Goal: Task Accomplishment & Management: Manage account settings

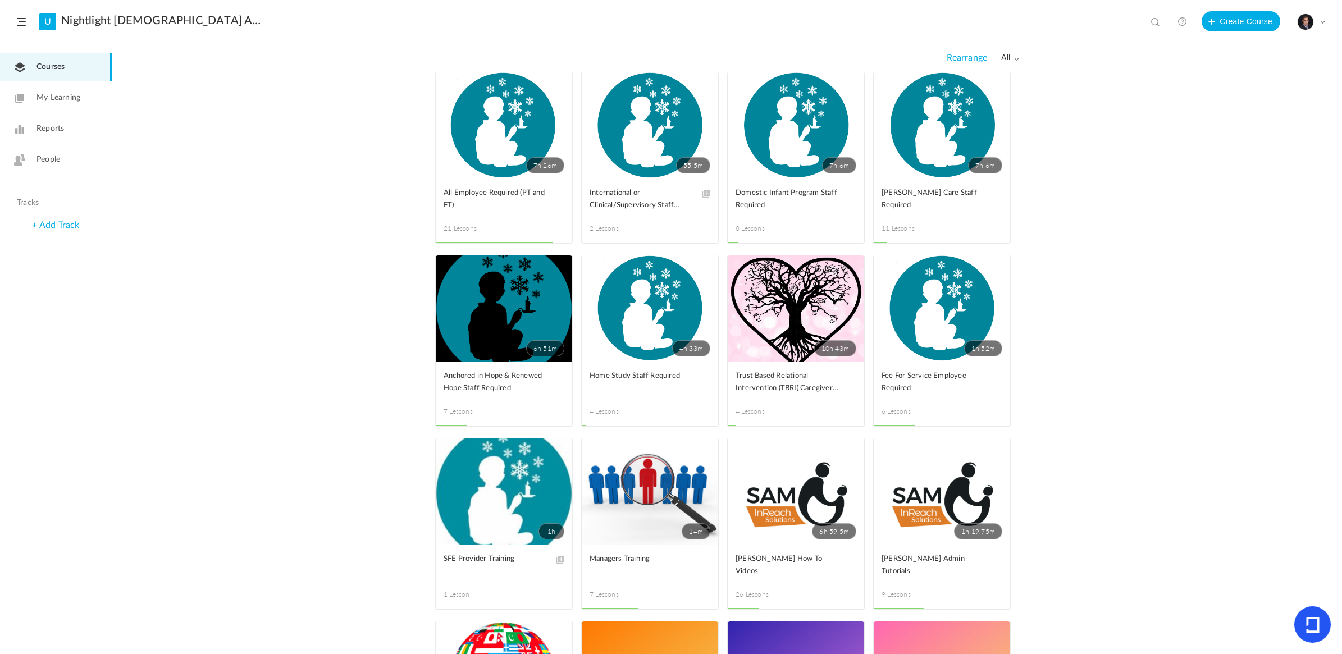
click at [1312, 22] on img at bounding box center [1306, 22] width 16 height 16
click at [55, 153] on link "People" at bounding box center [56, 160] width 112 height 28
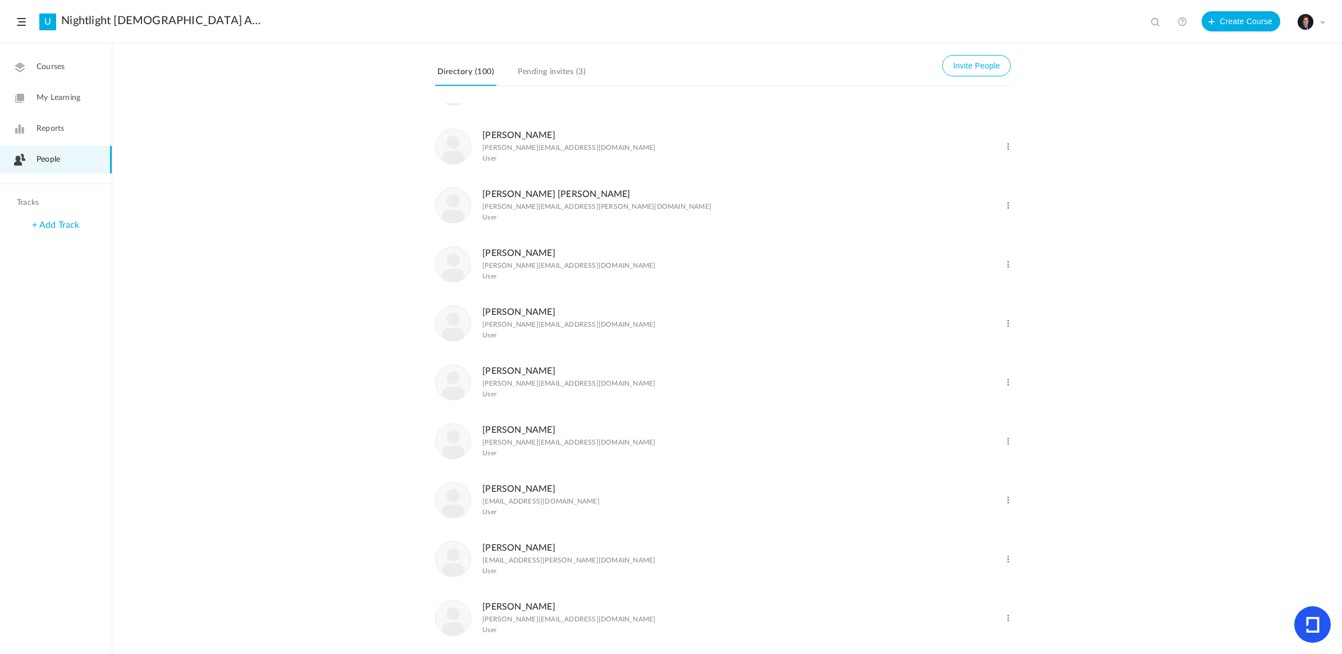
scroll to position [70, 0]
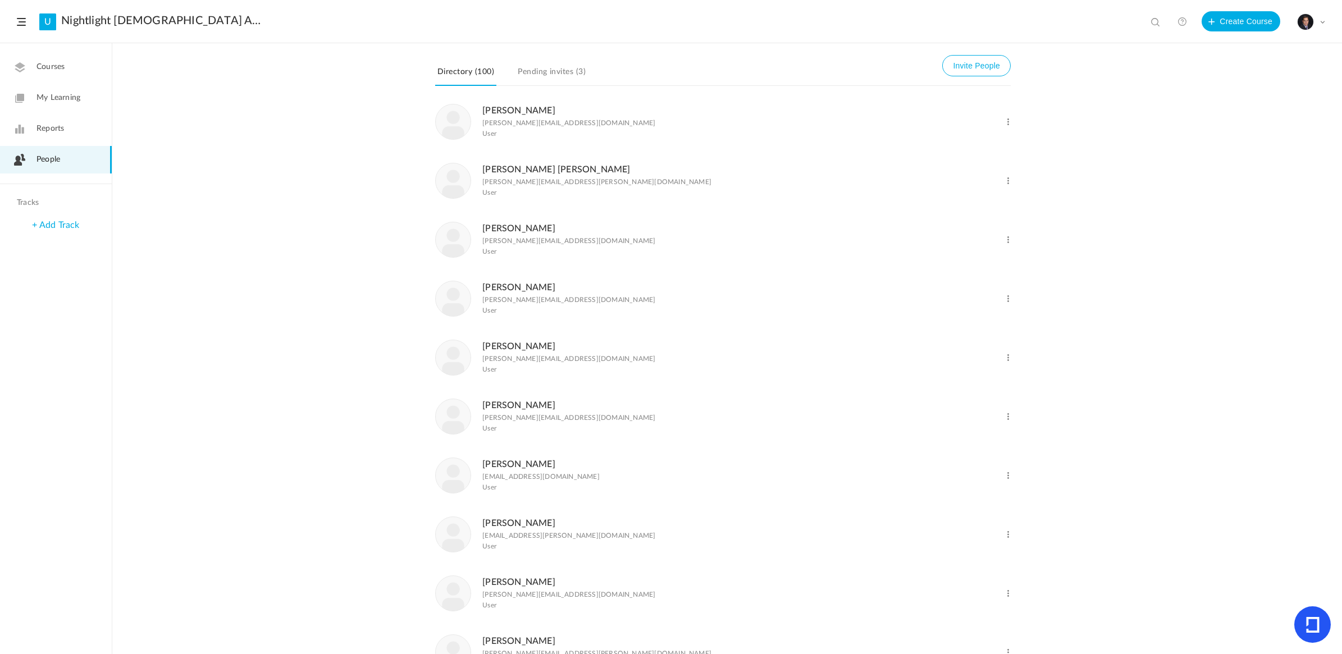
click at [1009, 242] on span at bounding box center [1008, 240] width 11 height 11
click at [959, 289] on link "Delete User" at bounding box center [971, 285] width 83 height 21
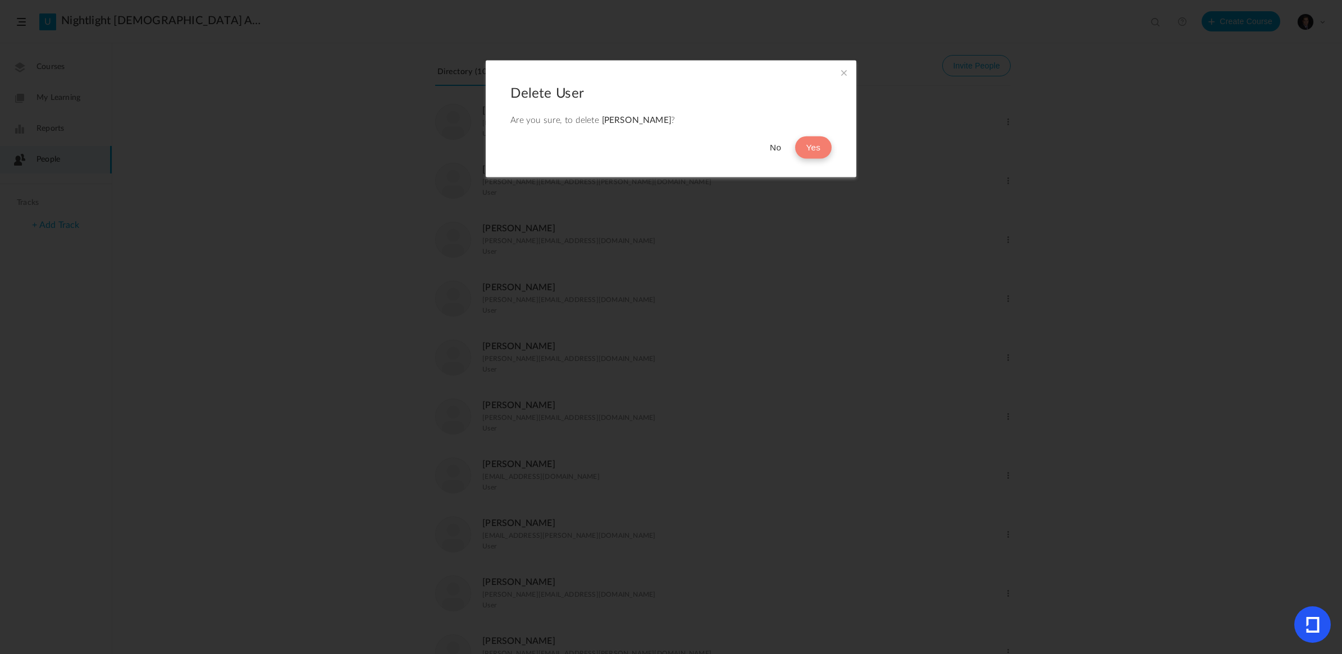
click at [809, 148] on button "Yes" at bounding box center [813, 147] width 37 height 22
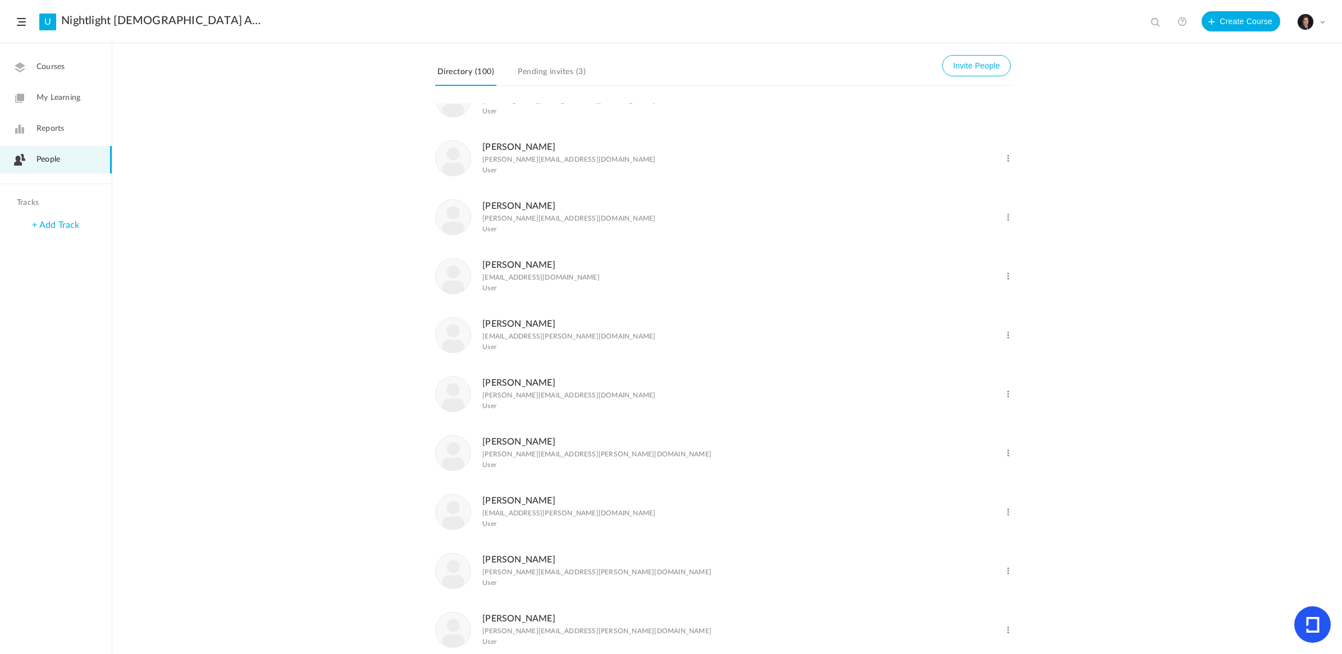
scroll to position [281, 0]
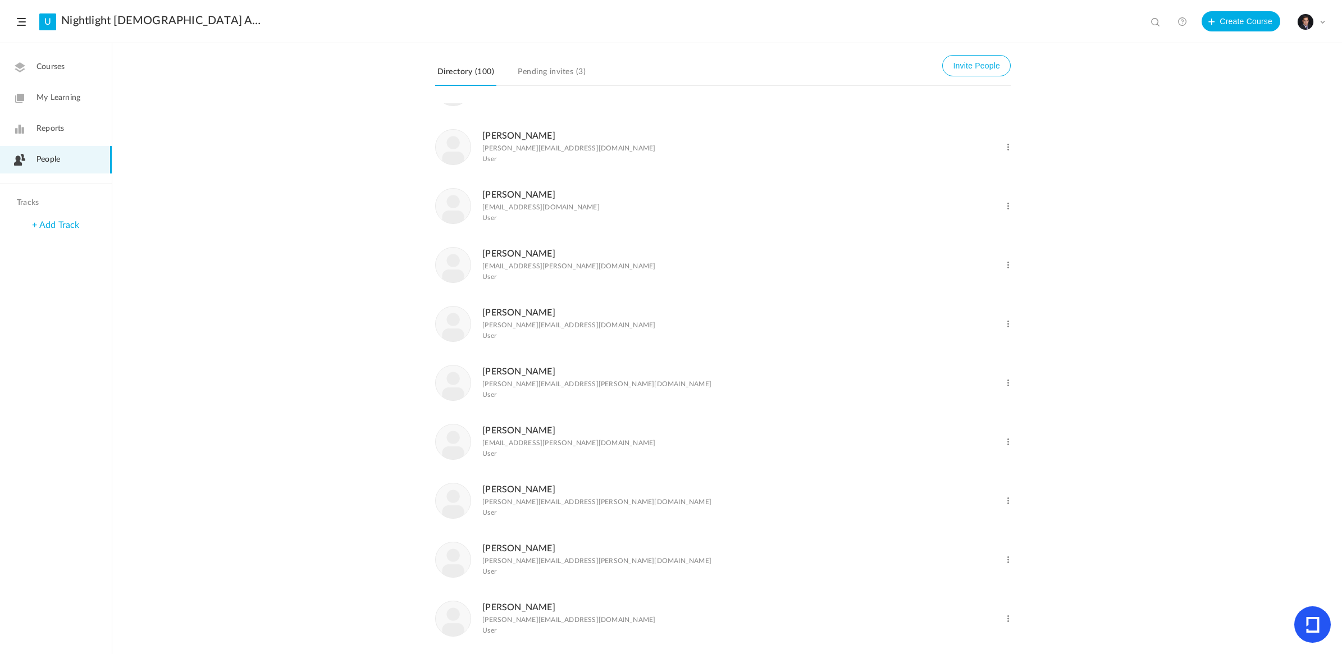
click at [1007, 209] on span at bounding box center [1008, 206] width 11 height 11
click at [962, 259] on link "Delete User" at bounding box center [971, 252] width 83 height 21
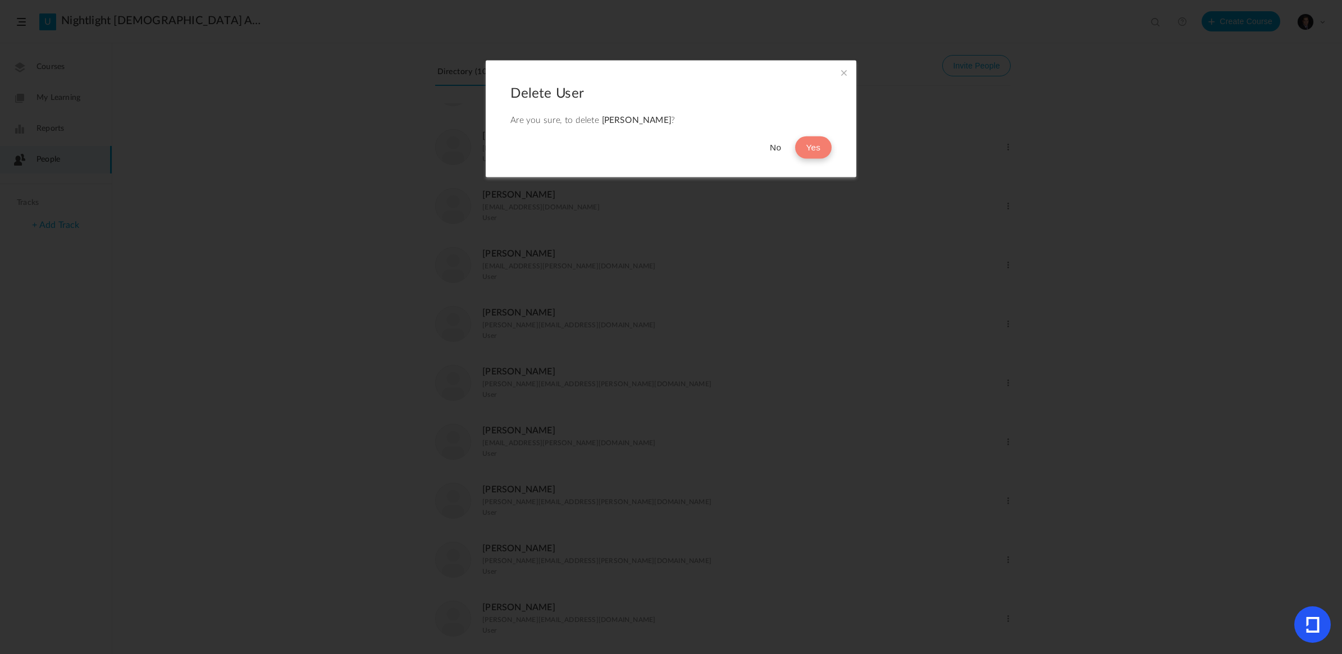
click at [818, 152] on button "Yes" at bounding box center [813, 147] width 37 height 22
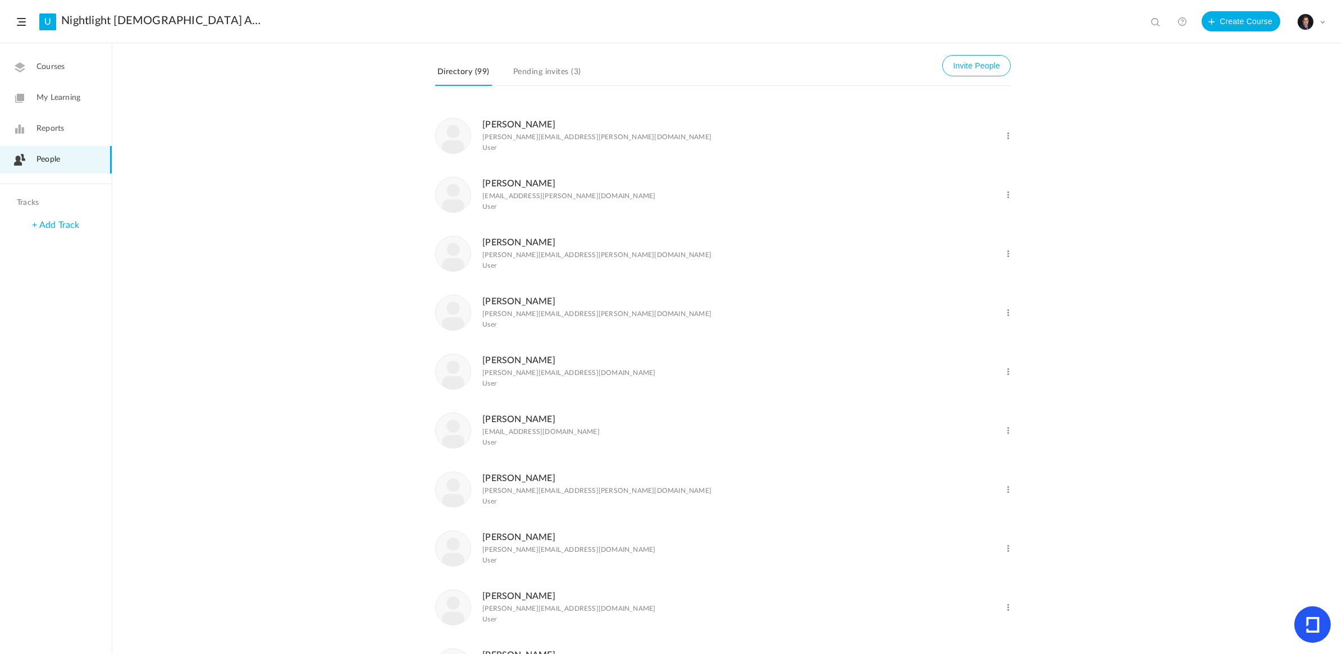
scroll to position [491, 0]
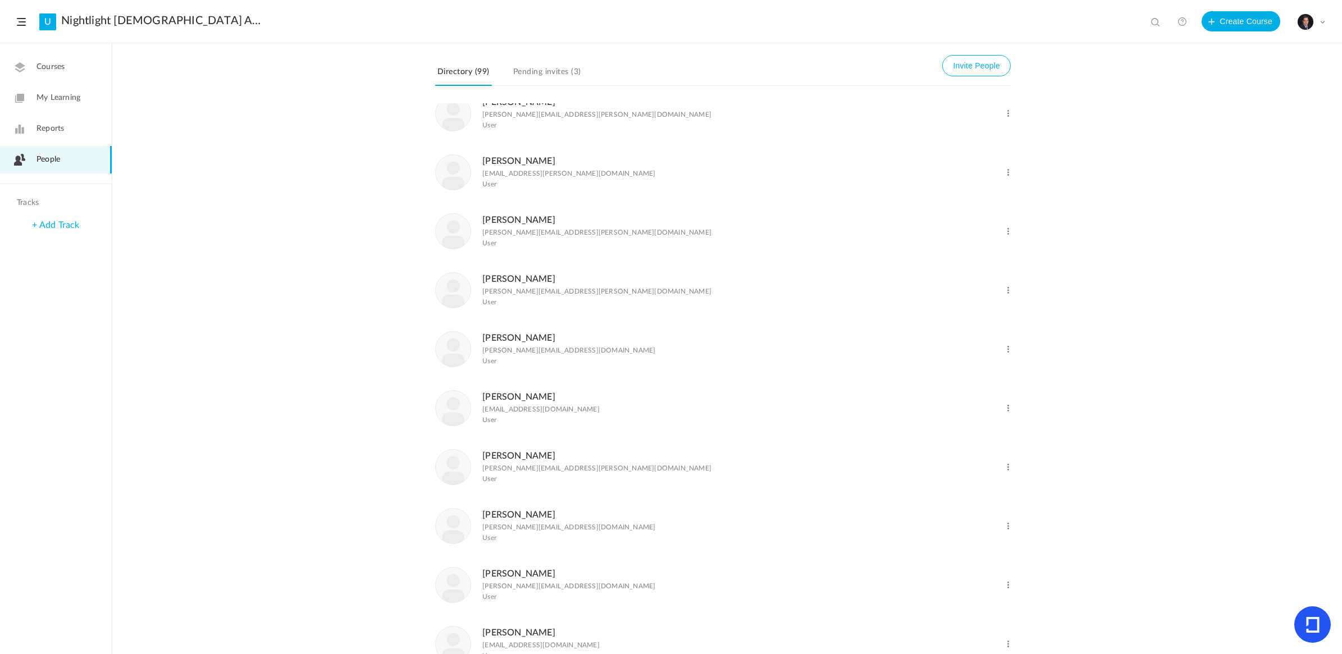
click at [1007, 178] on span at bounding box center [1008, 172] width 11 height 11
drag, startPoint x: 766, startPoint y: 262, endPoint x: 768, endPoint y: 254, distance: 8.2
click at [767, 260] on li "[PERSON_NAME] [PERSON_NAME][EMAIL_ADDRESS][PERSON_NAME][DOMAIN_NAME] User Chang…" at bounding box center [723, 231] width 576 height 59
click at [1005, 237] on span at bounding box center [1008, 231] width 11 height 11
click at [954, 282] on link "Delete User" at bounding box center [971, 277] width 83 height 21
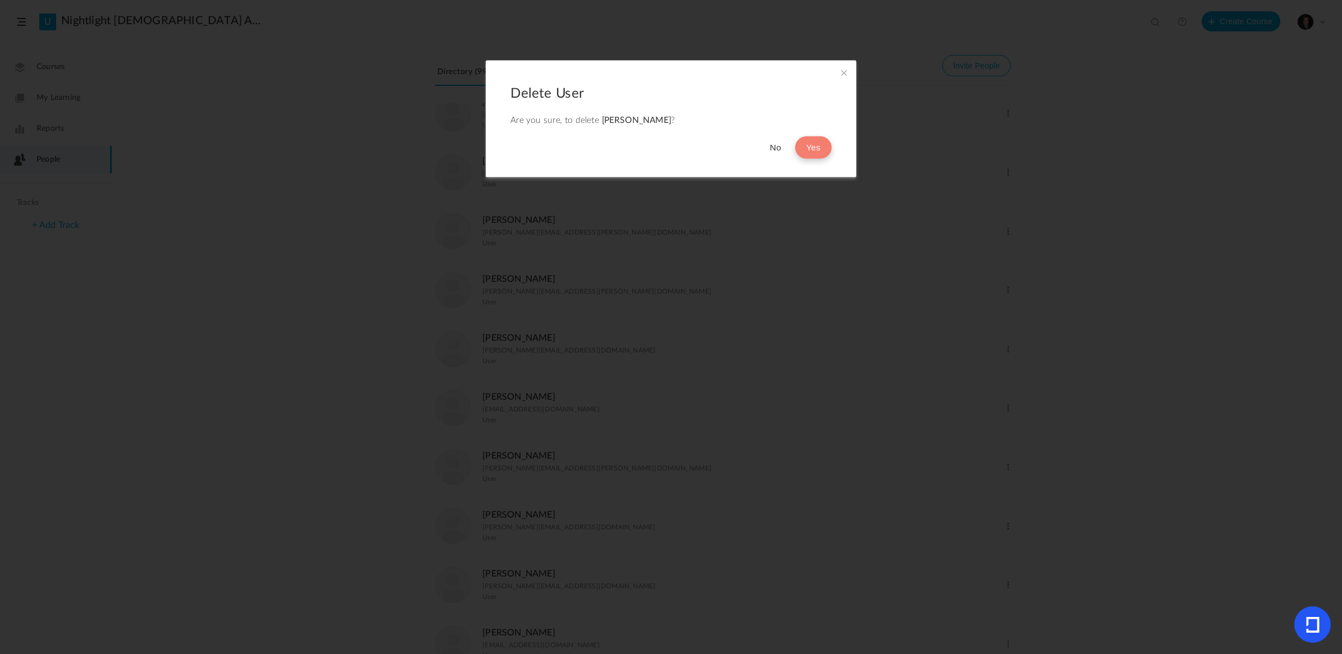
click at [811, 146] on button "Yes" at bounding box center [813, 147] width 37 height 22
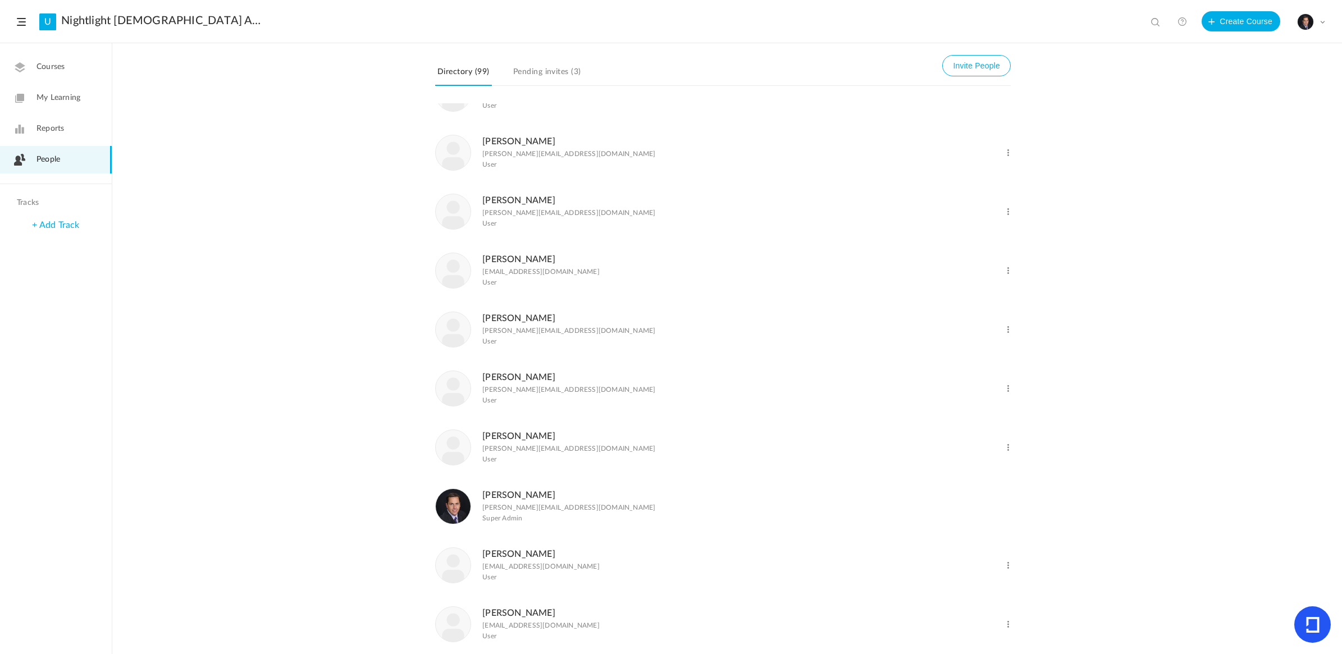
scroll to position [1053, 0]
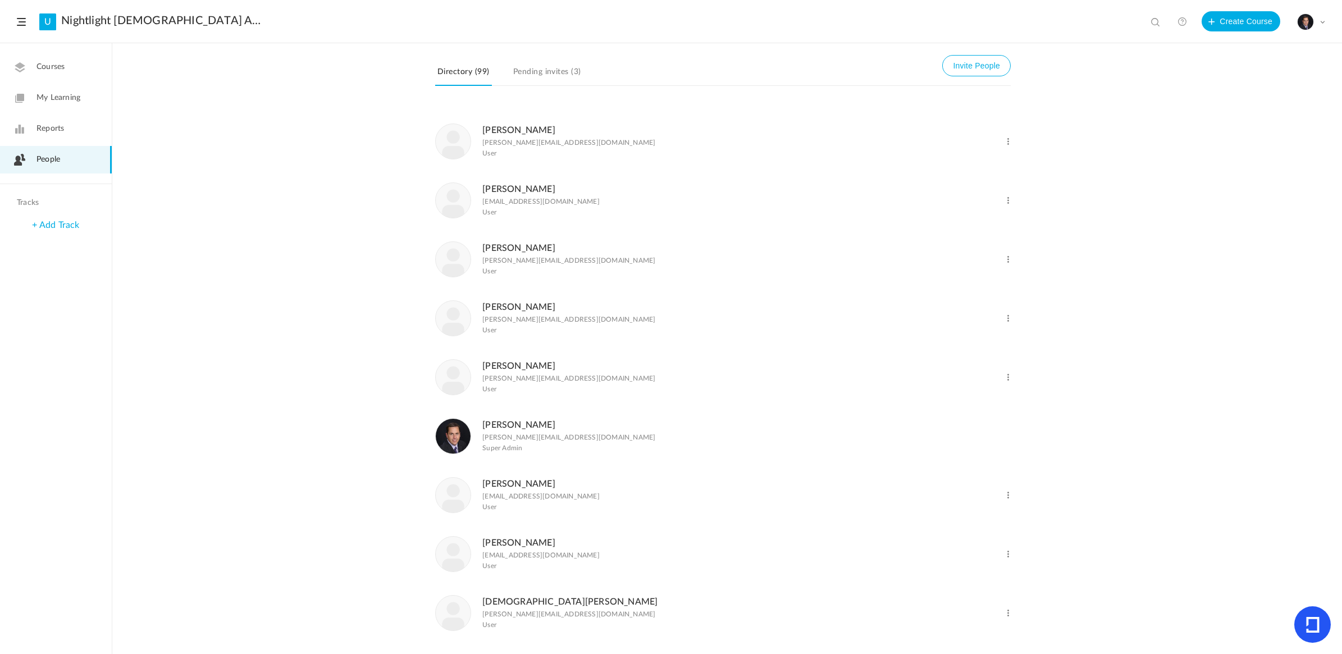
click at [1007, 324] on span at bounding box center [1008, 318] width 11 height 11
click at [964, 375] on link "Delete User" at bounding box center [971, 364] width 83 height 21
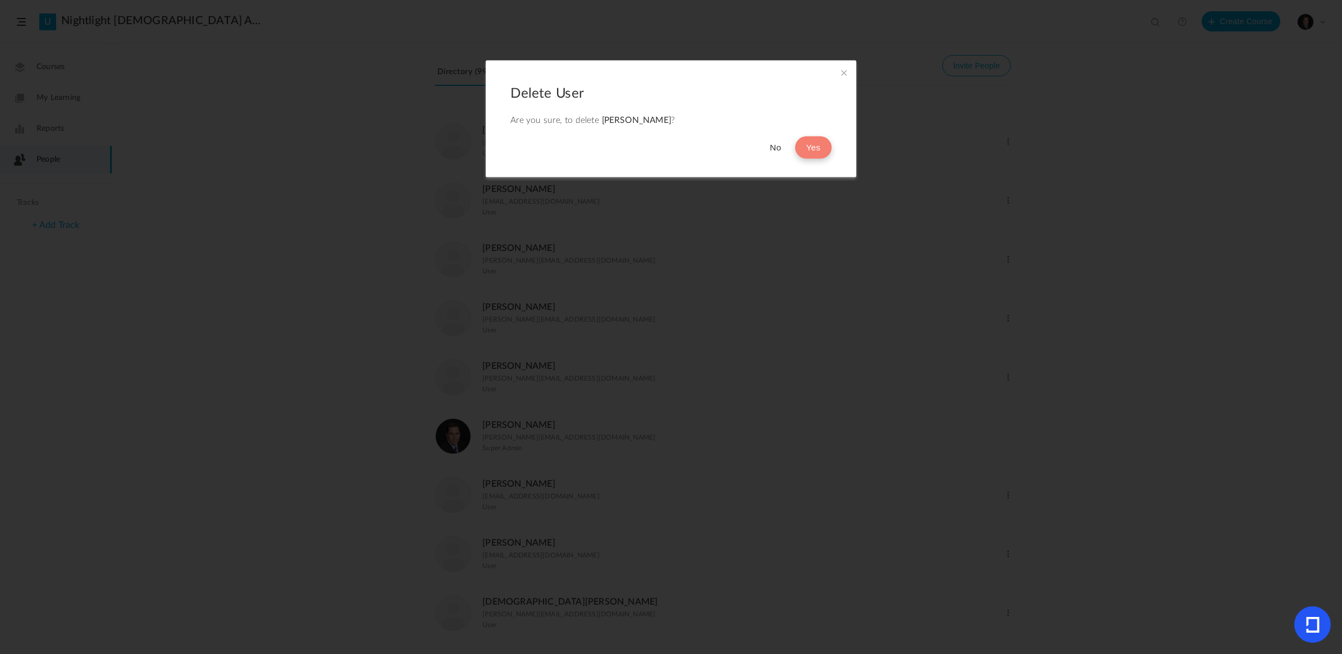
click at [815, 144] on button "Yes" at bounding box center [813, 147] width 37 height 22
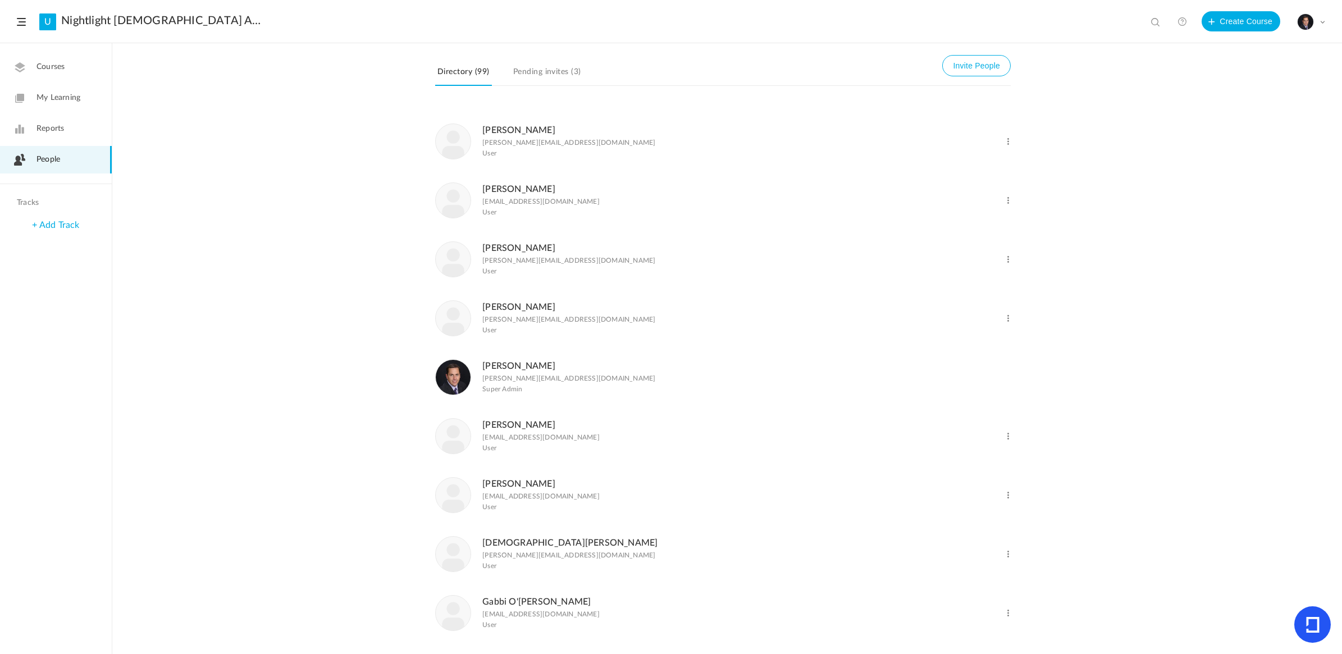
click at [549, 69] on link "Pending invites (3)" at bounding box center [547, 75] width 72 height 21
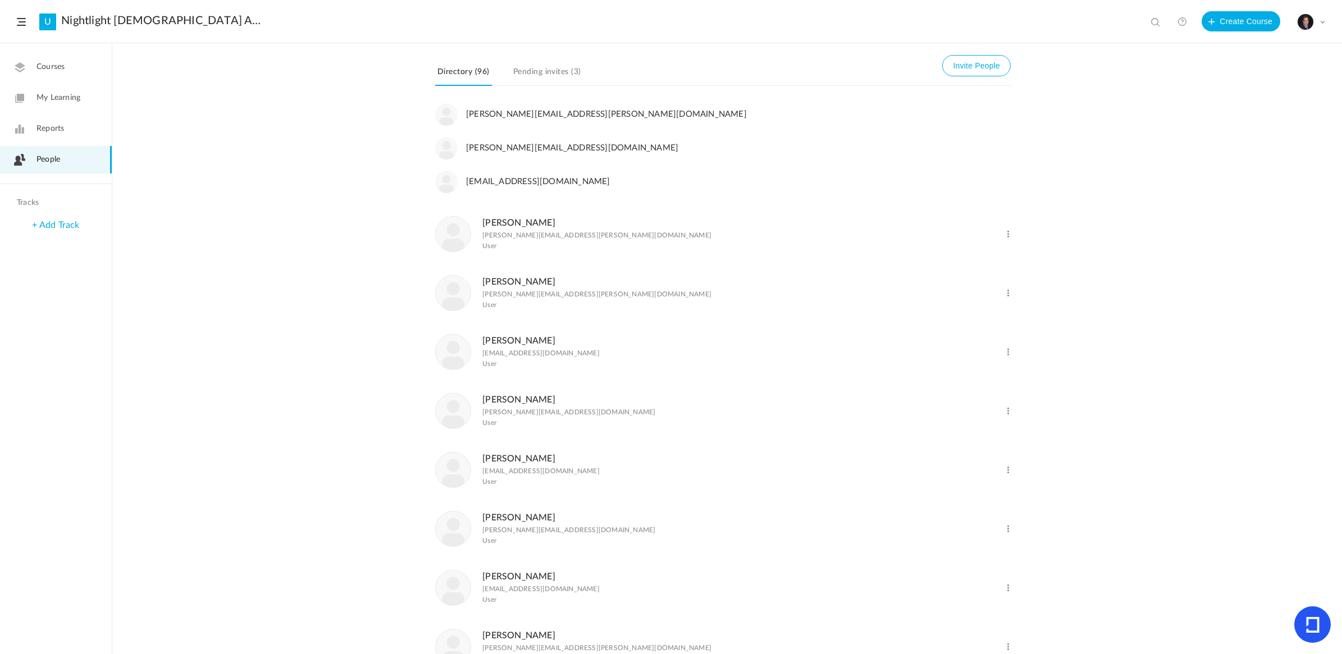
click at [1007, 234] on span at bounding box center [1008, 234] width 11 height 11
click at [961, 280] on link "Delete User" at bounding box center [971, 280] width 83 height 21
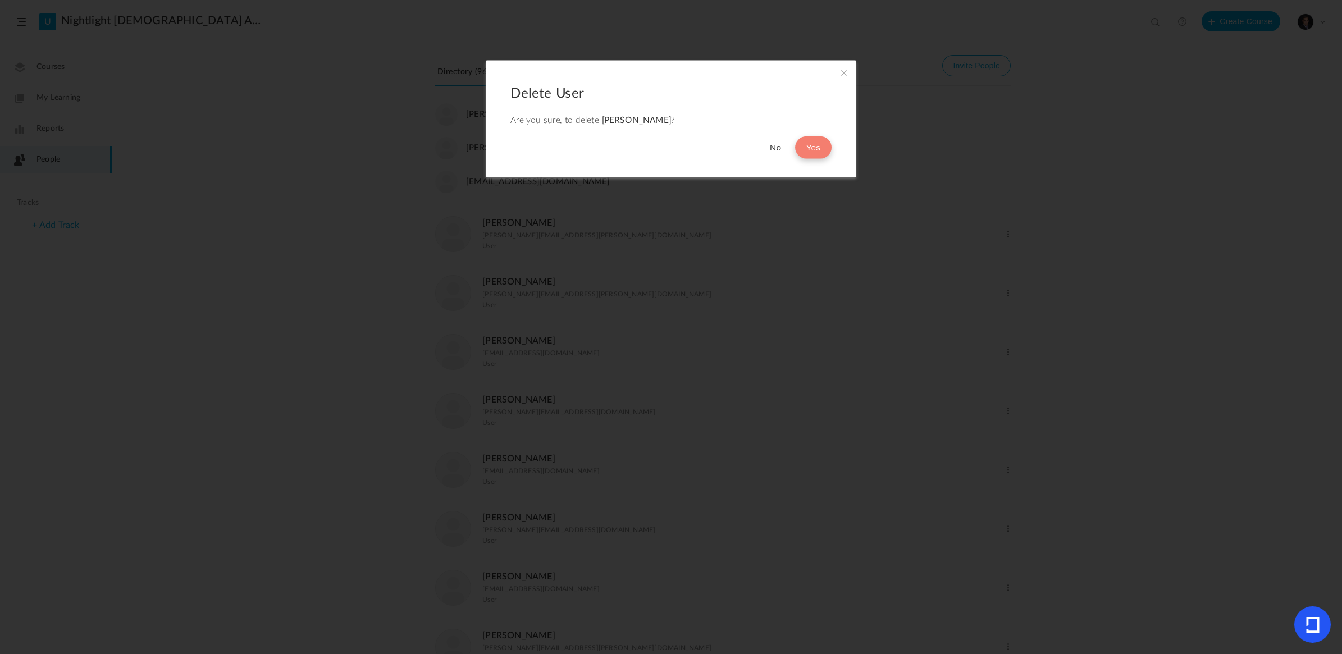
click at [809, 138] on button "Yes" at bounding box center [813, 147] width 37 height 22
click at [805, 147] on button "Yes" at bounding box center [813, 147] width 37 height 22
click at [844, 74] on span at bounding box center [844, 72] width 12 height 12
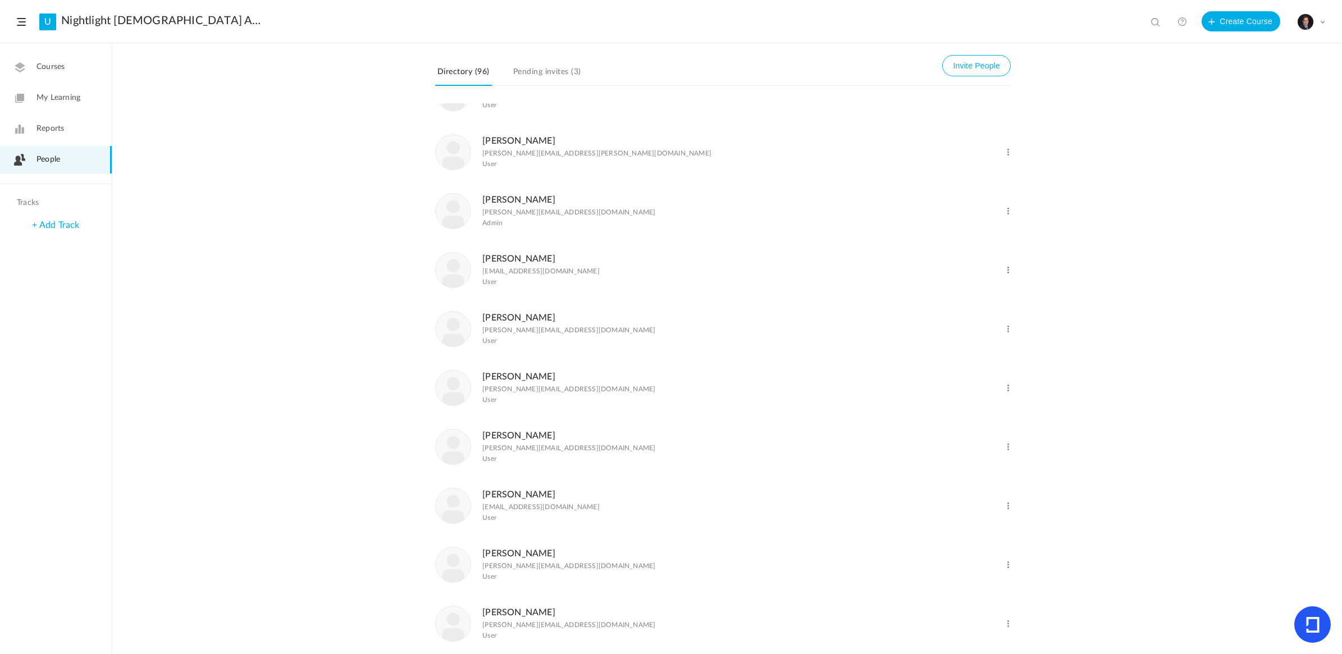
scroll to position [983, 0]
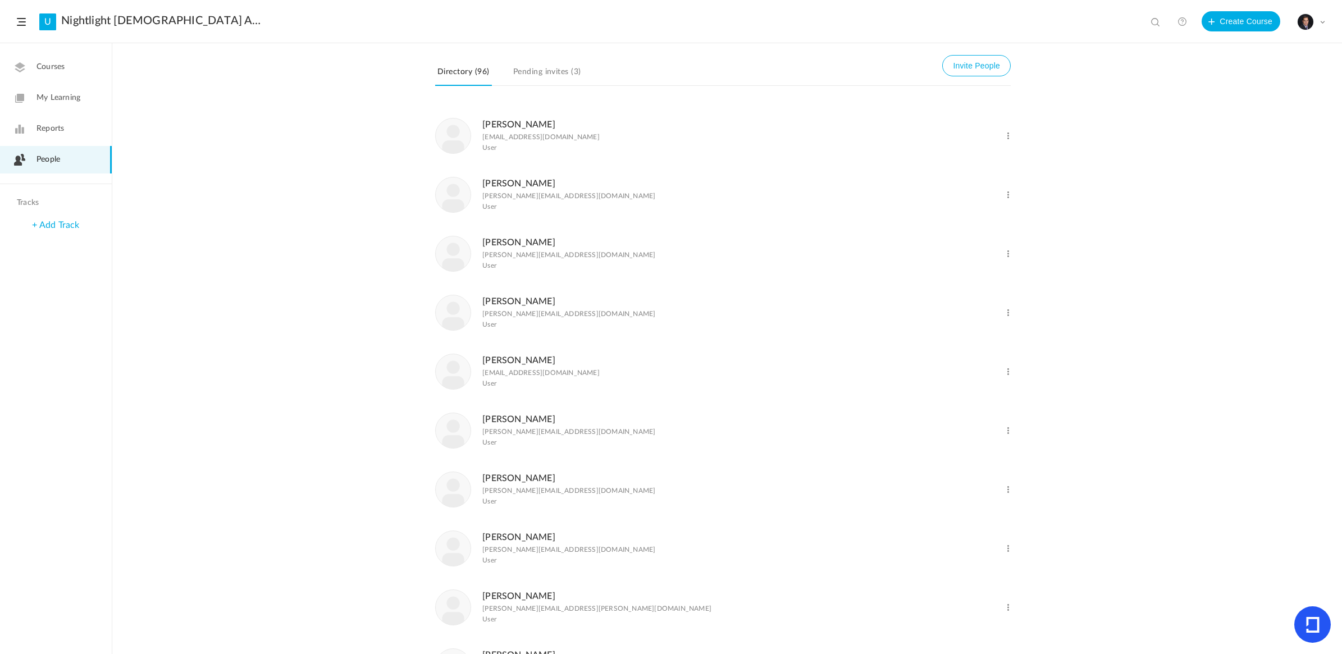
click at [1009, 377] on span at bounding box center [1008, 372] width 11 height 11
click at [959, 428] on link "Delete User" at bounding box center [971, 417] width 83 height 21
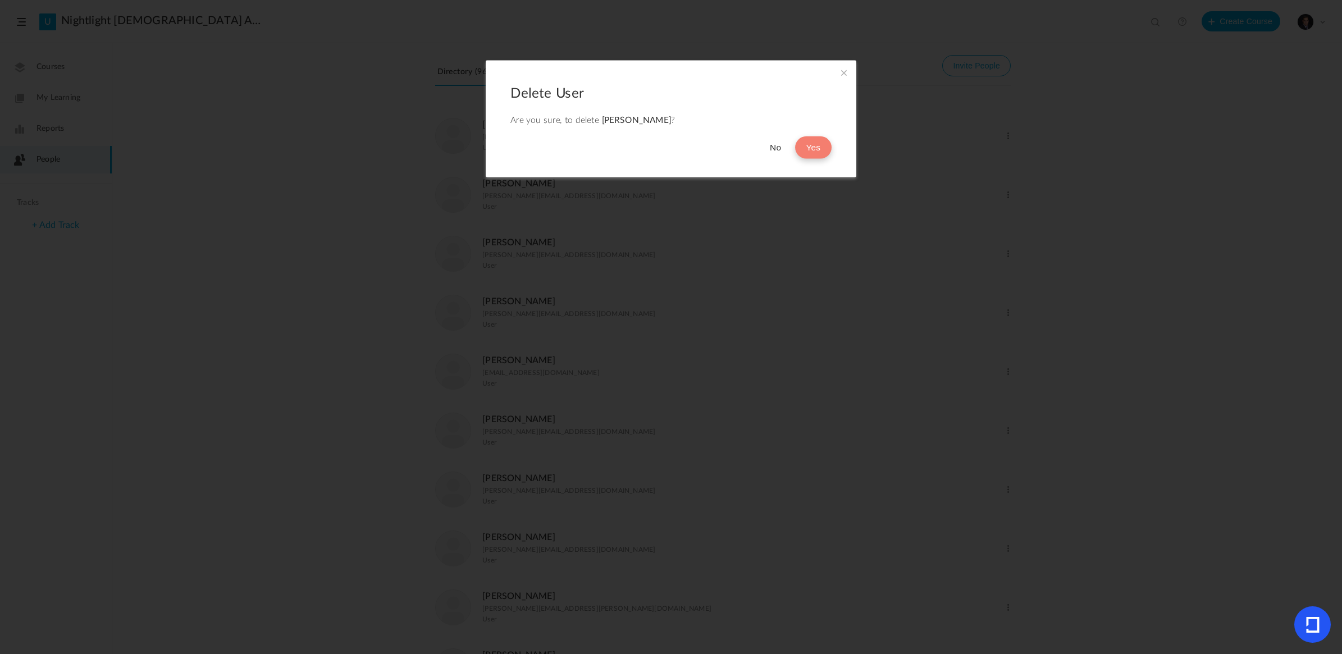
click at [818, 148] on button "Yes" at bounding box center [813, 147] width 37 height 22
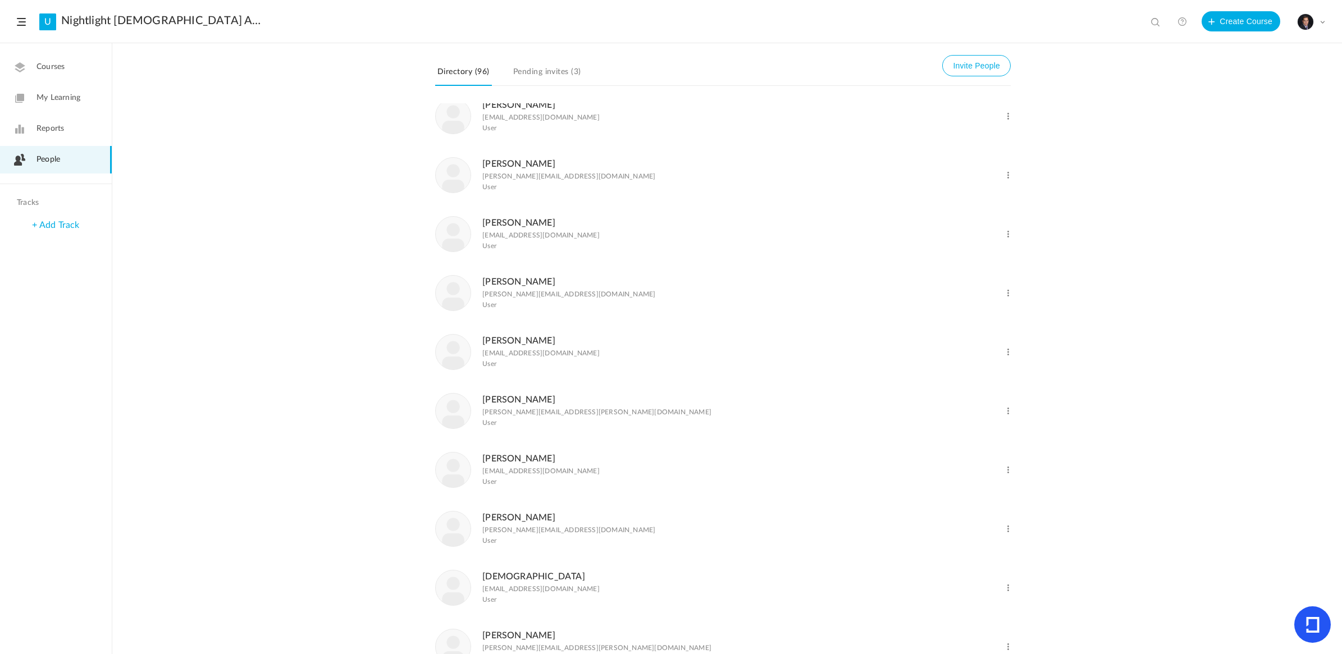
scroll to position [211, 0]
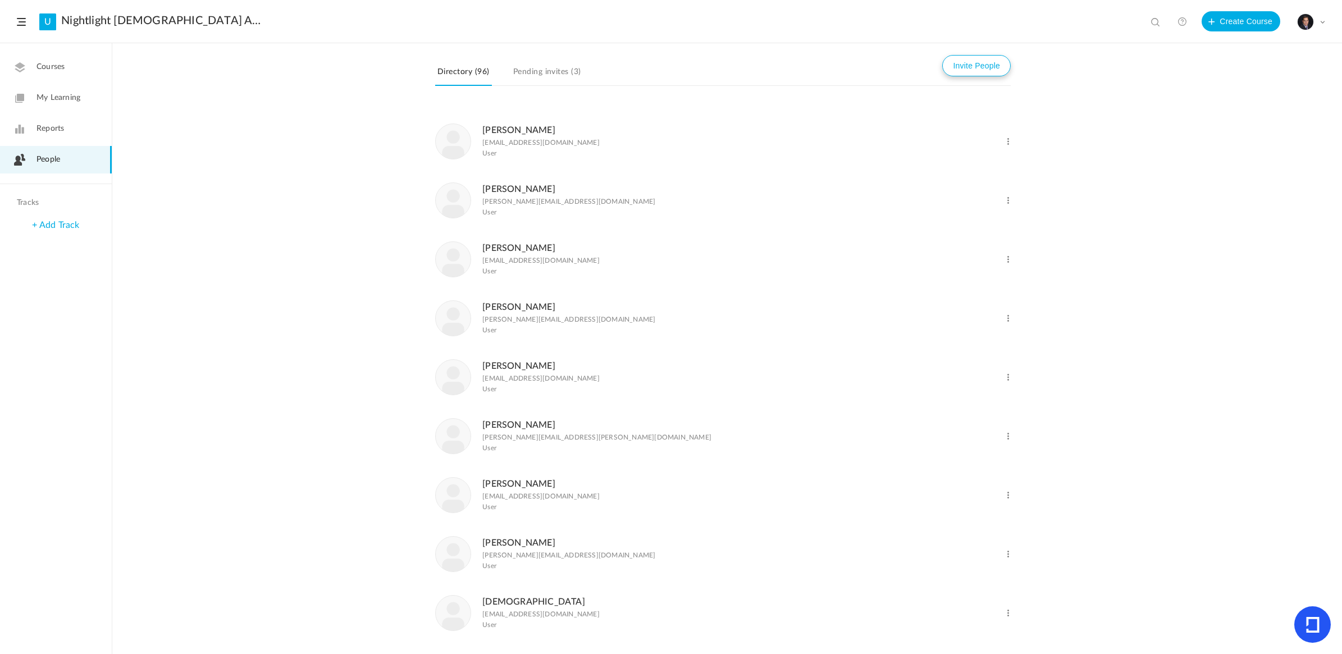
click at [976, 63] on button "Invite People" at bounding box center [977, 65] width 69 height 21
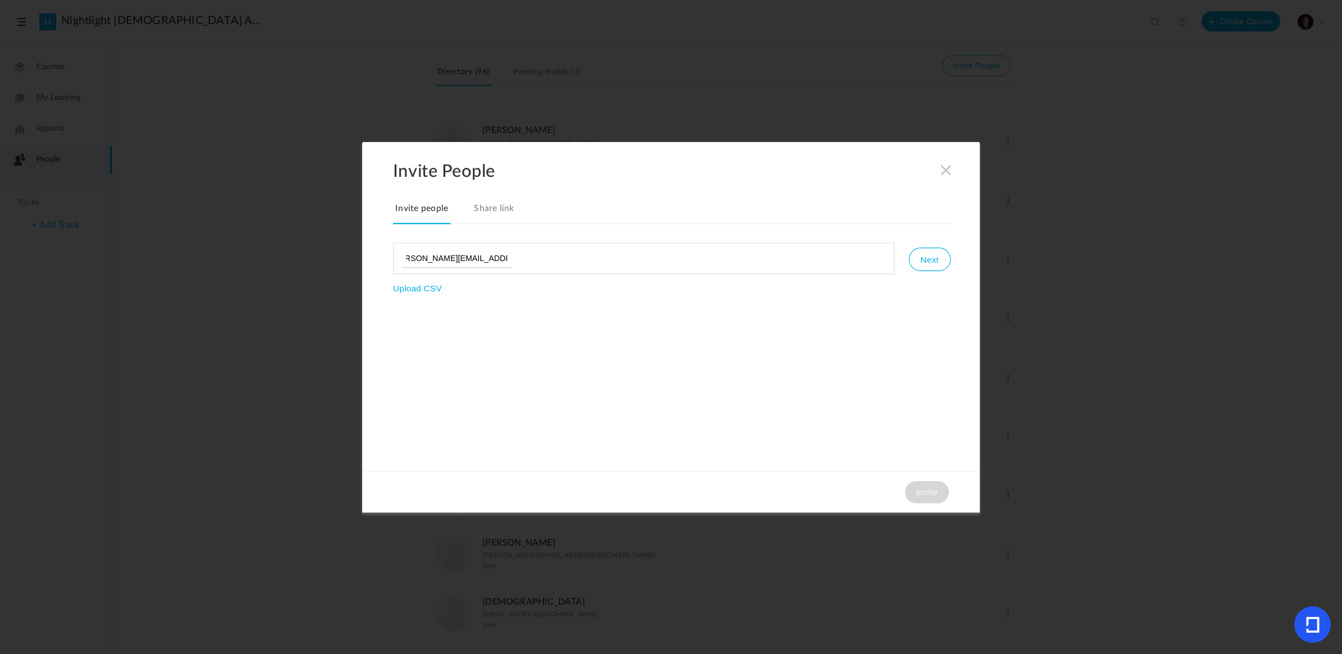
scroll to position [0, 17]
type input "[PERSON_NAME][EMAIL_ADDRESS][PERSON_NAME][DOMAIN_NAME]"
drag, startPoint x: 923, startPoint y: 254, endPoint x: 917, endPoint y: 253, distance: 6.2
click at [918, 253] on button "Next" at bounding box center [930, 260] width 42 height 24
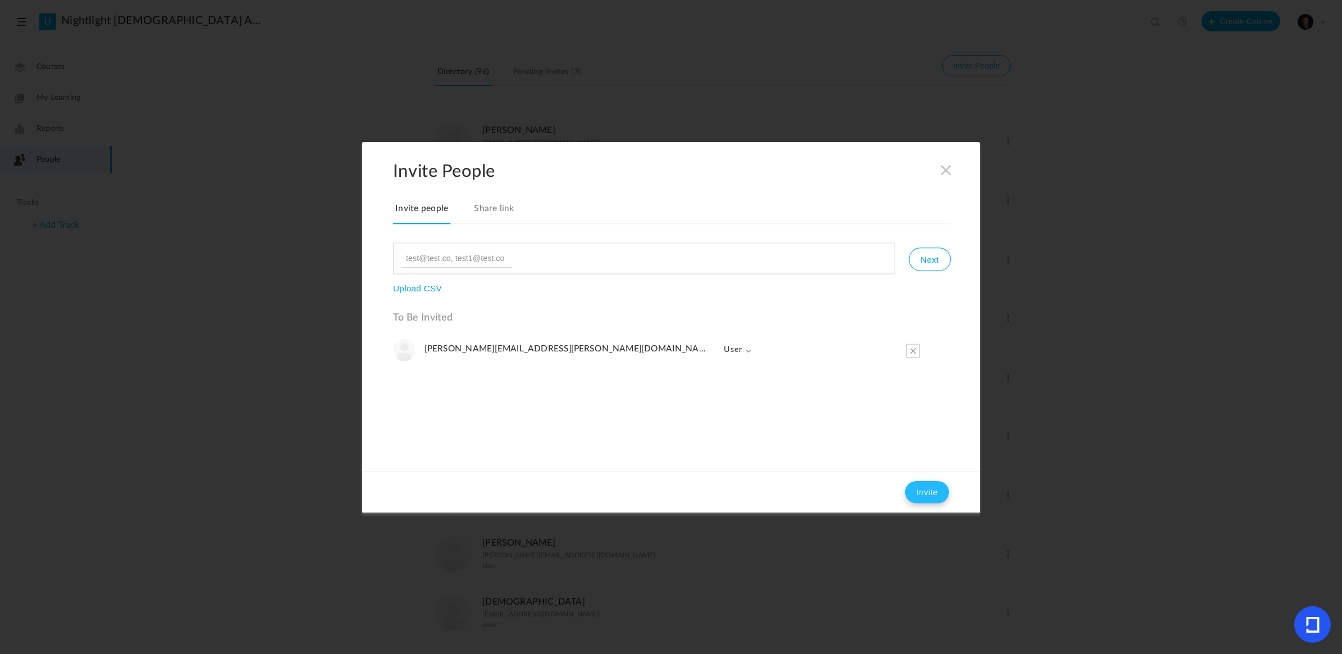
click at [920, 490] on button "Invite" at bounding box center [927, 492] width 44 height 22
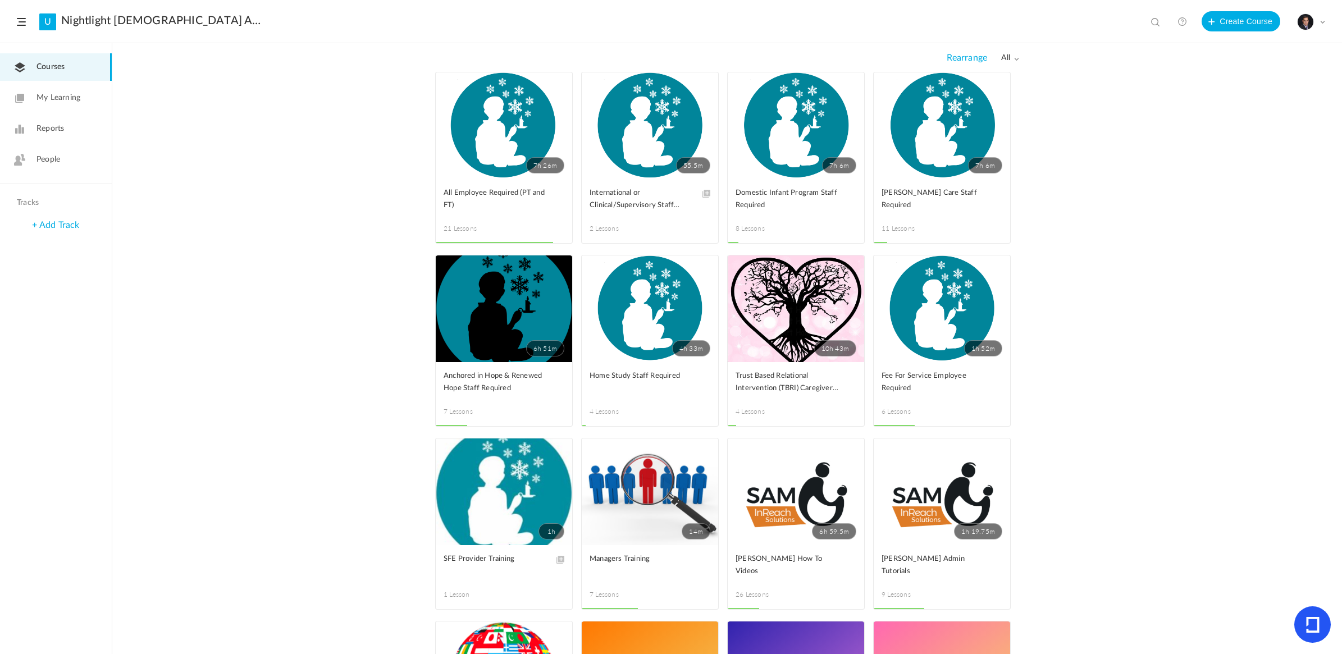
click at [1318, 21] on div "My Profile University Settings Current Plan Billing Details Logout" at bounding box center [1312, 21] width 28 height 17
click at [1243, 133] on link "Logout" at bounding box center [1272, 132] width 106 height 21
click at [57, 156] on span "People" at bounding box center [49, 160] width 24 height 12
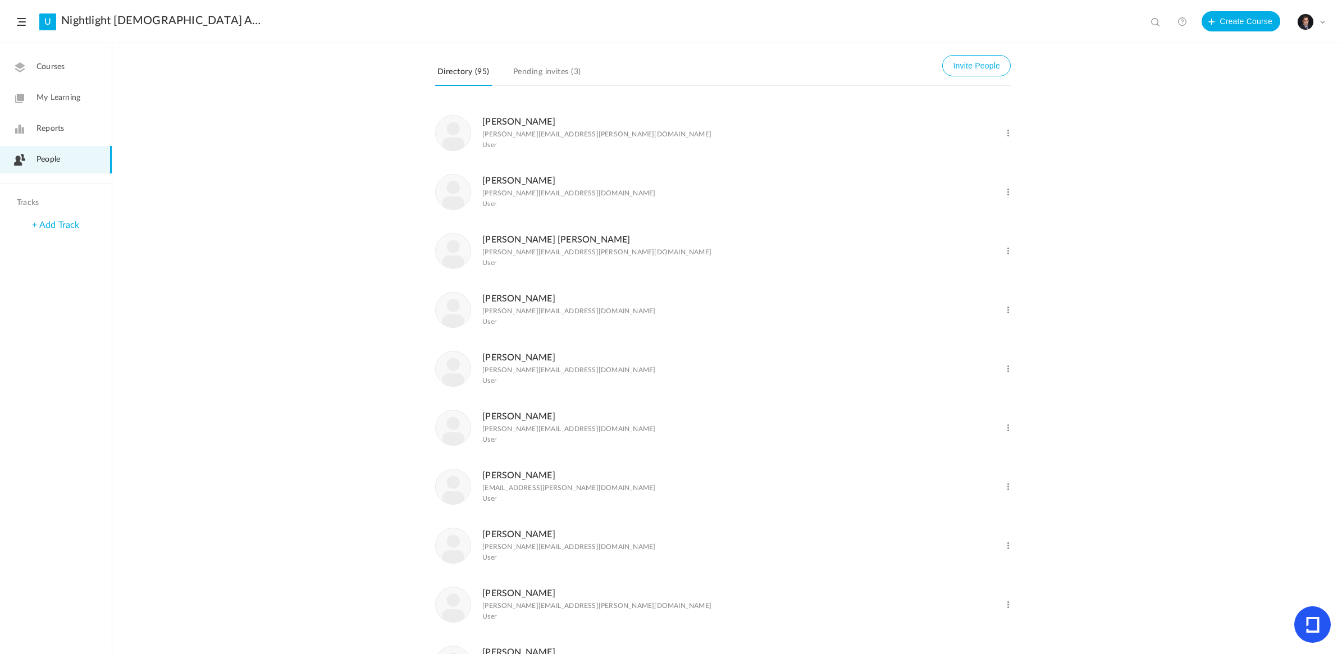
click at [550, 72] on link "Pending invites (3)" at bounding box center [547, 75] width 72 height 21
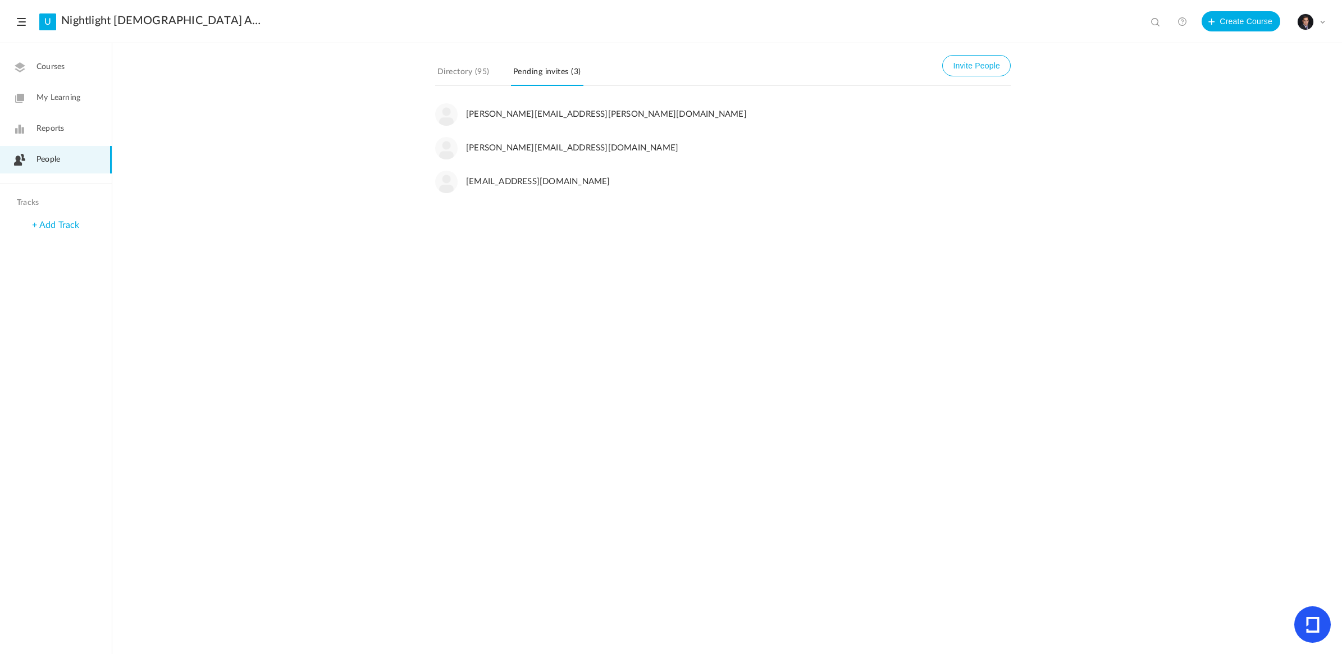
click at [466, 77] on link "Directory (95)" at bounding box center [463, 75] width 57 height 21
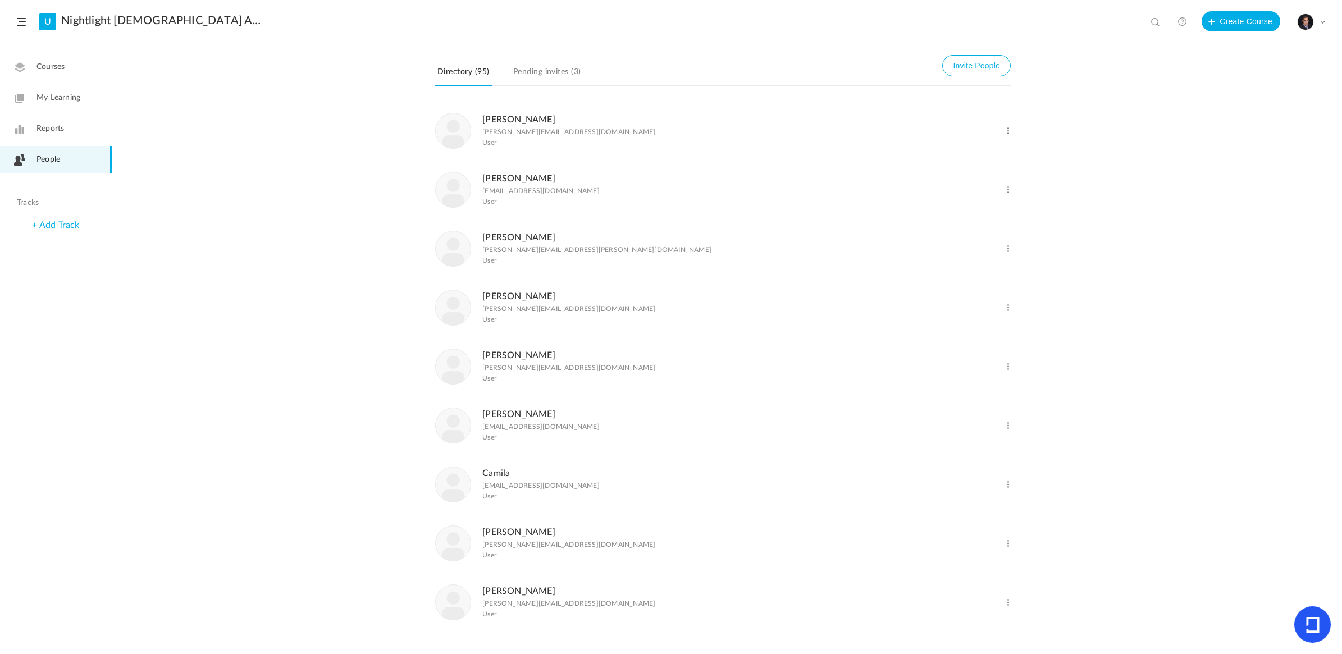
scroll to position [670, 0]
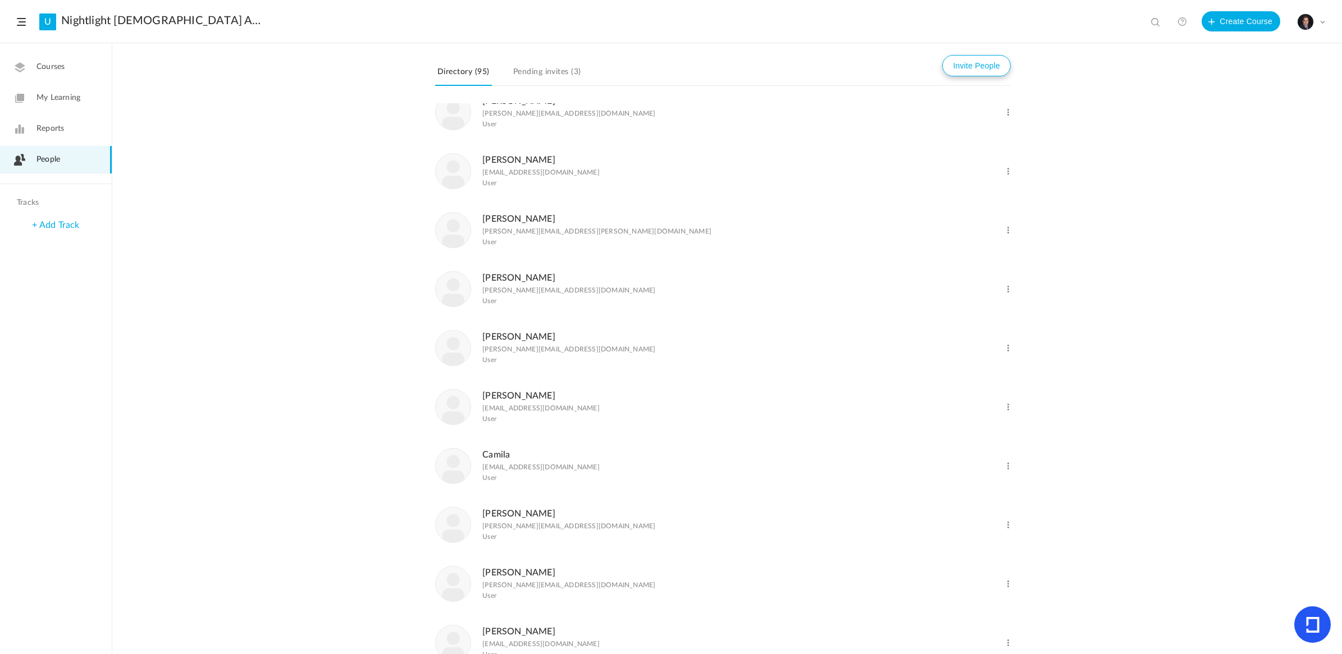
click at [971, 59] on button "Invite People" at bounding box center [977, 65] width 69 height 21
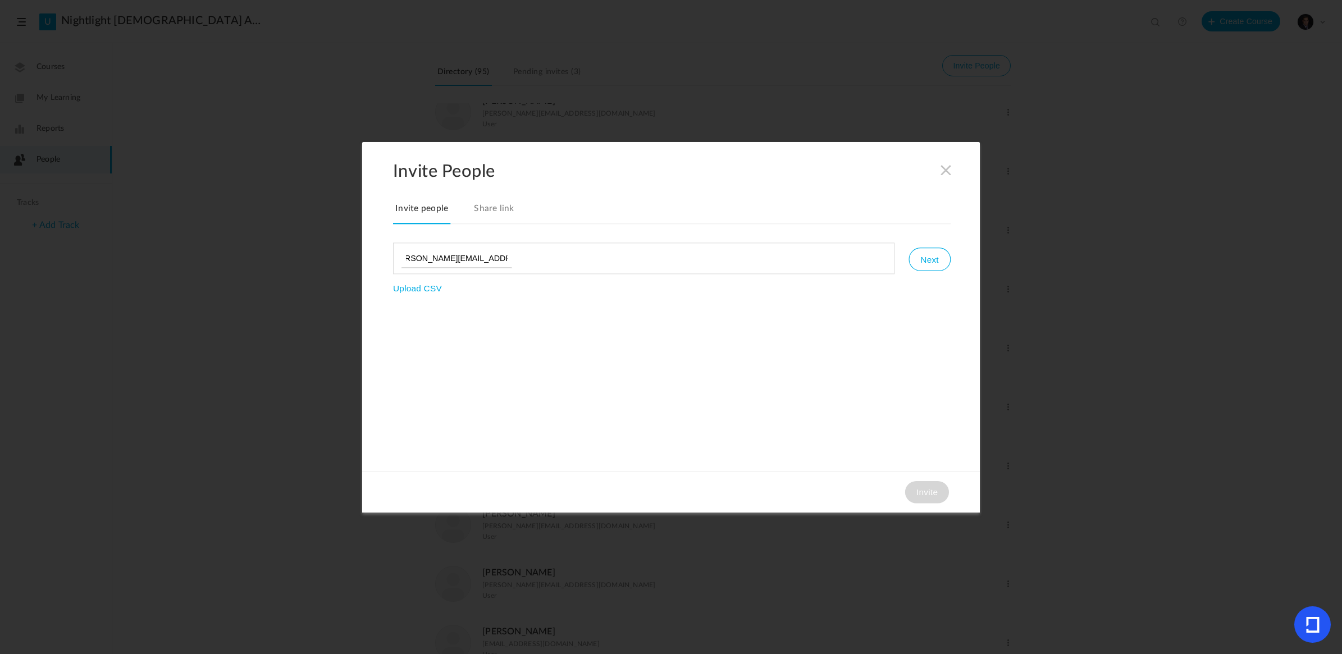
scroll to position [0, 17]
type input "[PERSON_NAME][EMAIL_ADDRESS][PERSON_NAME][DOMAIN_NAME]"
click at [609, 248] on ul "[PERSON_NAME][EMAIL_ADDRESS][PERSON_NAME][DOMAIN_NAME]" at bounding box center [644, 258] width 502 height 31
click at [932, 253] on button "Next" at bounding box center [930, 260] width 42 height 24
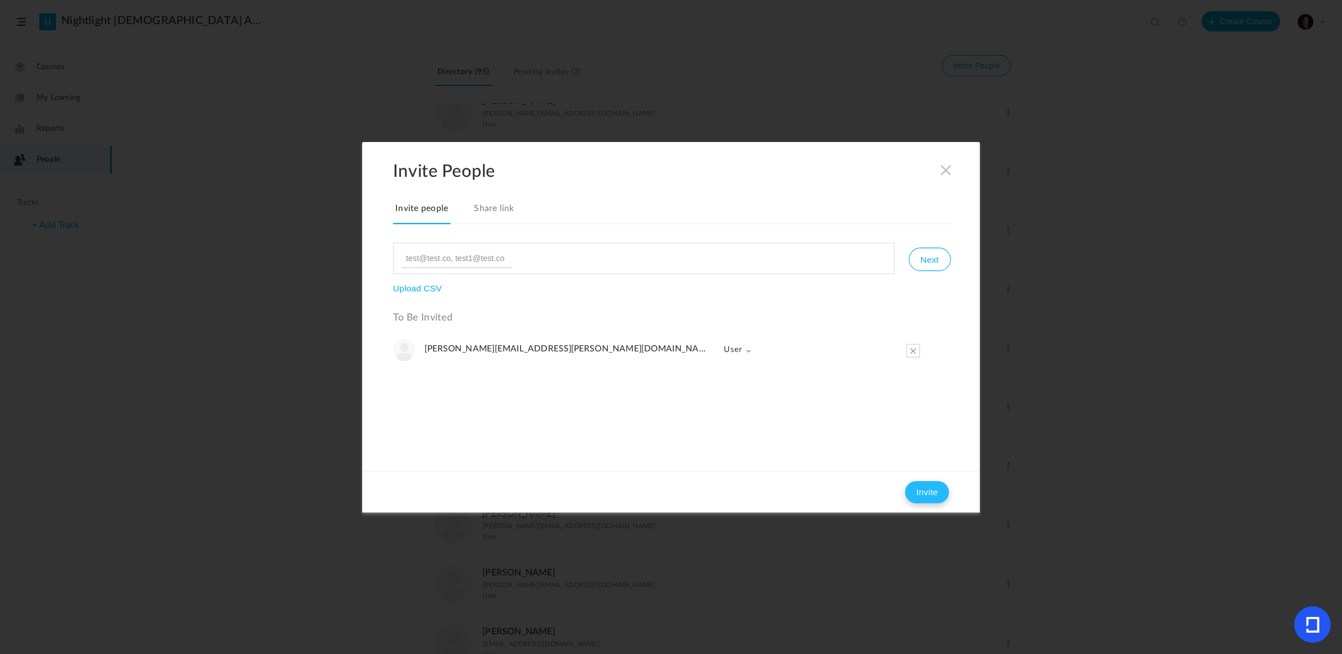
click at [928, 489] on button "Invite" at bounding box center [927, 492] width 44 height 22
click at [948, 172] on div "Invite People Invite people Share link Next Upload CSV To Be Invited bridgette.…" at bounding box center [671, 327] width 618 height 371
click at [943, 172] on span at bounding box center [946, 169] width 12 height 12
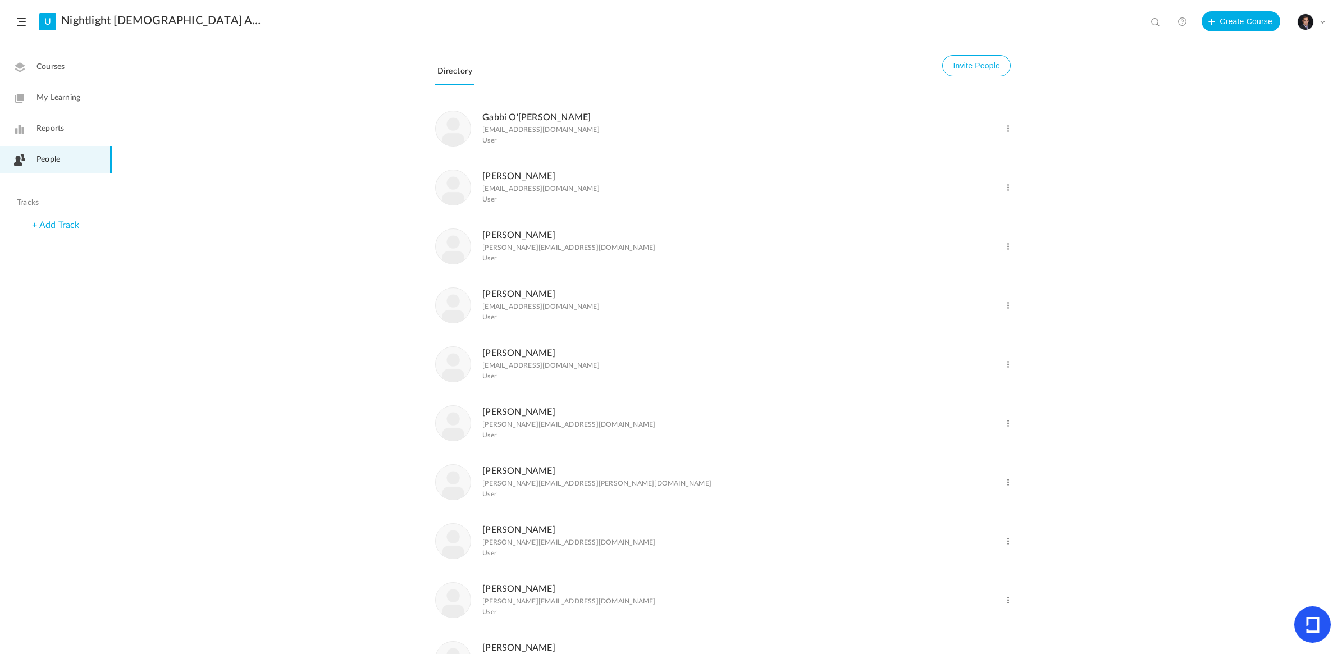
scroll to position [1615, 0]
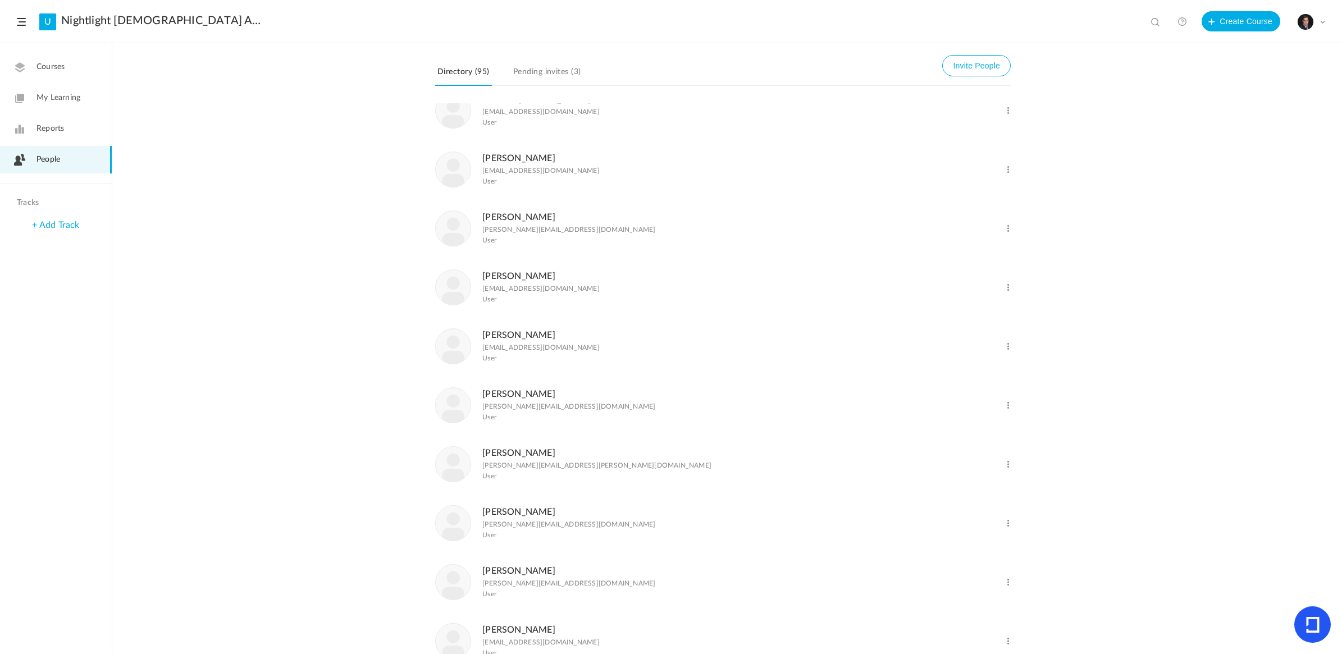
click at [1008, 234] on span at bounding box center [1008, 229] width 11 height 11
click at [959, 285] on link "Delete User" at bounding box center [971, 274] width 83 height 21
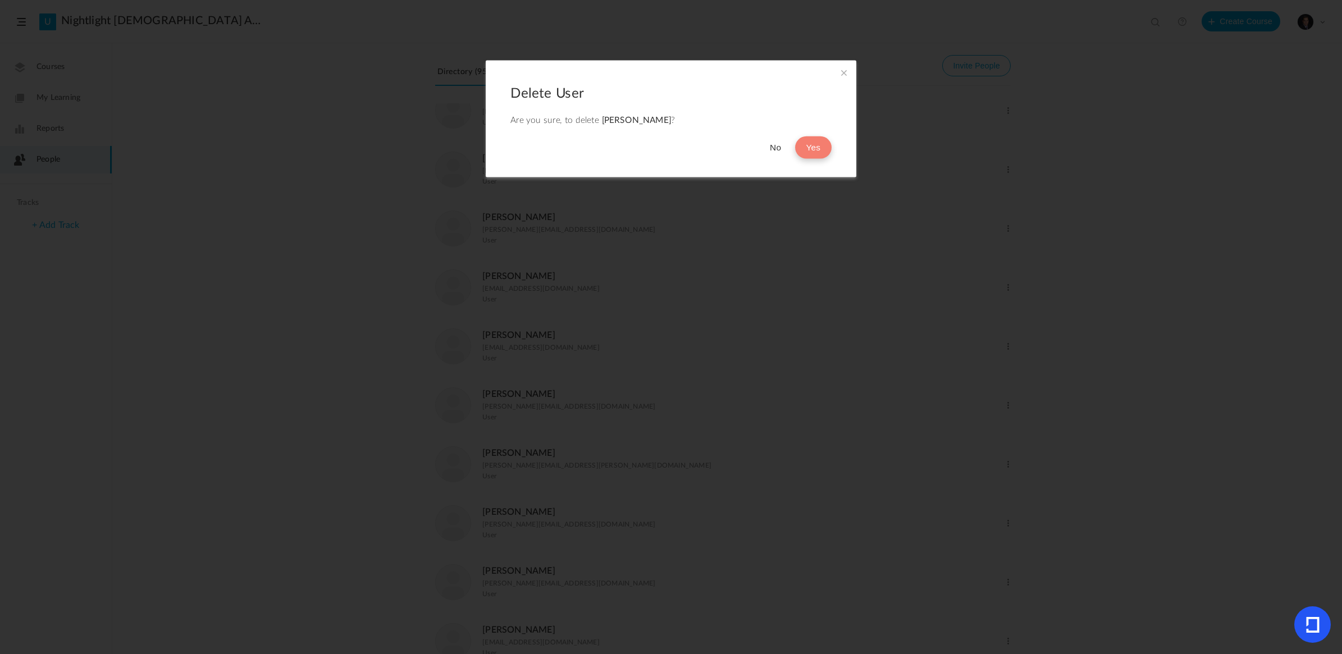
click at [815, 148] on button "Yes" at bounding box center [813, 147] width 37 height 22
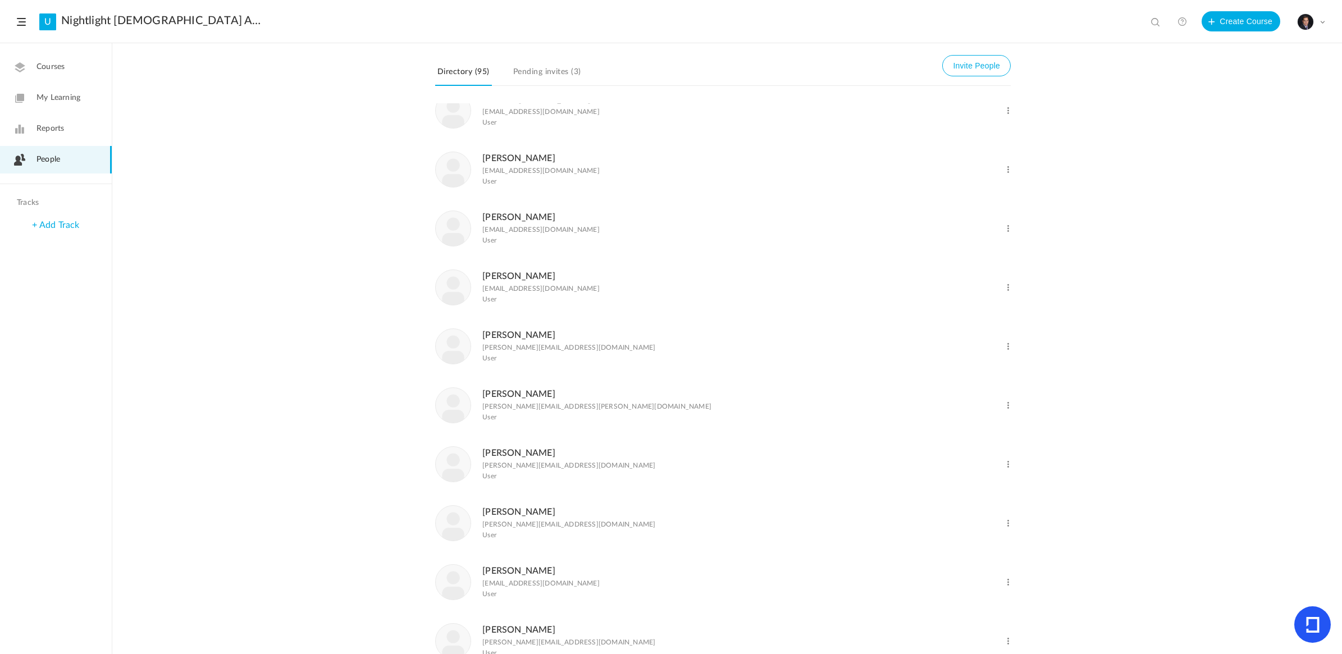
click at [1009, 293] on span at bounding box center [1008, 288] width 11 height 11
click at [969, 344] on link "Delete User" at bounding box center [971, 333] width 83 height 21
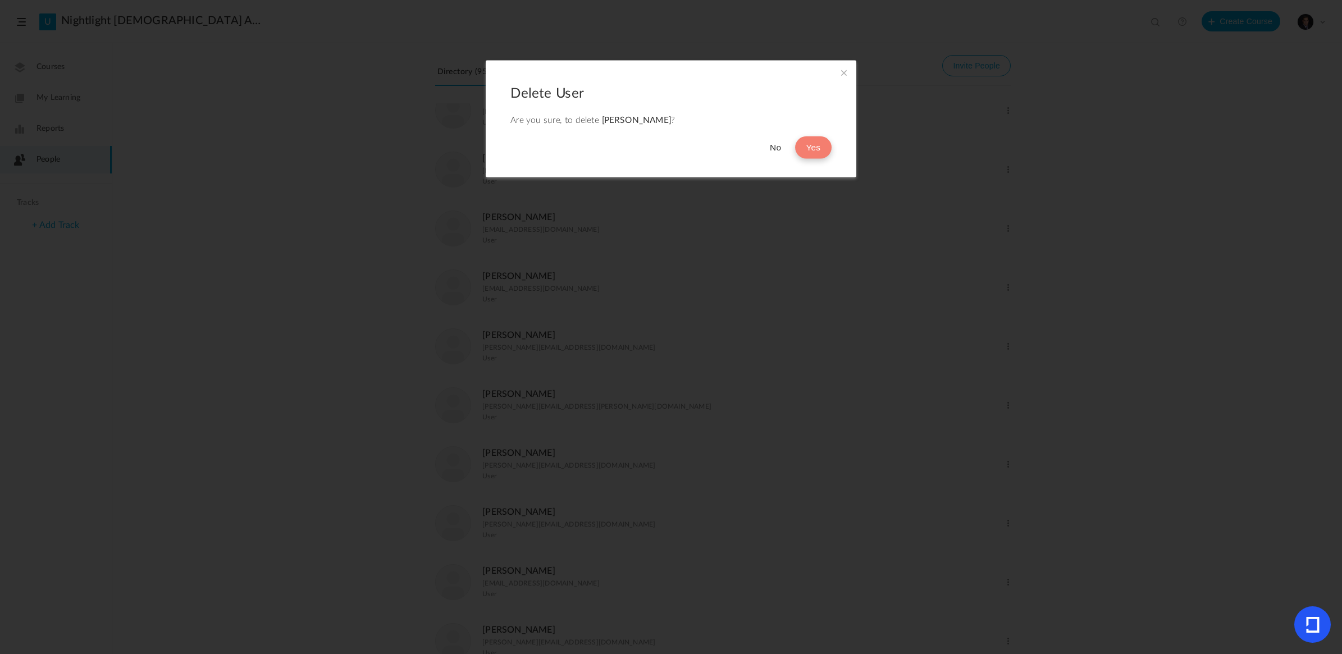
click at [807, 148] on button "Yes" at bounding box center [813, 147] width 37 height 22
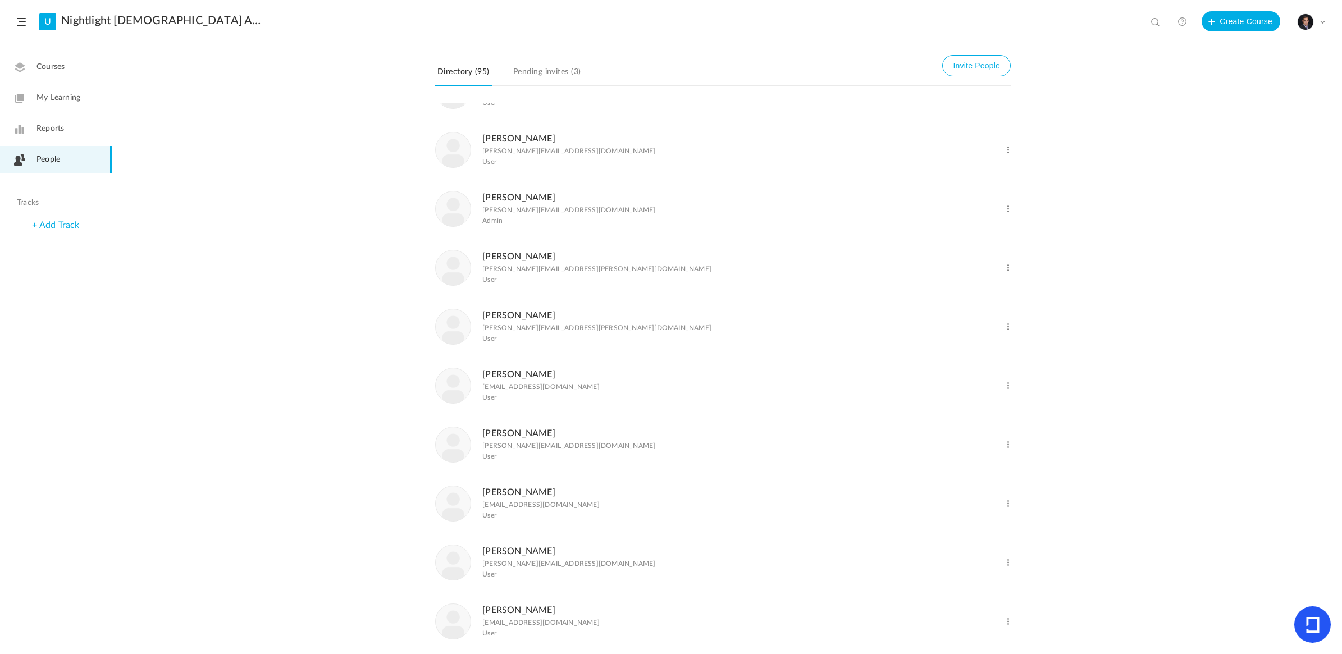
scroll to position [2177, 0]
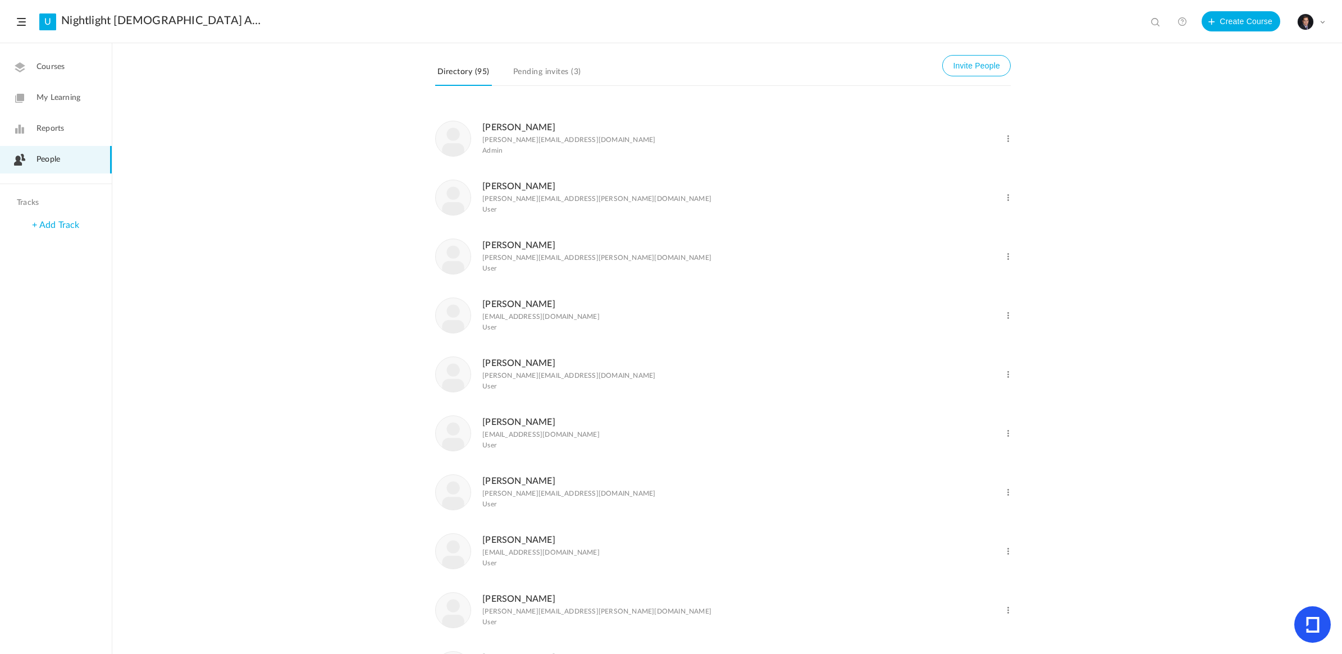
click at [1003, 203] on span at bounding box center [1008, 198] width 11 height 11
click at [953, 254] on link "Delete User" at bounding box center [971, 243] width 83 height 21
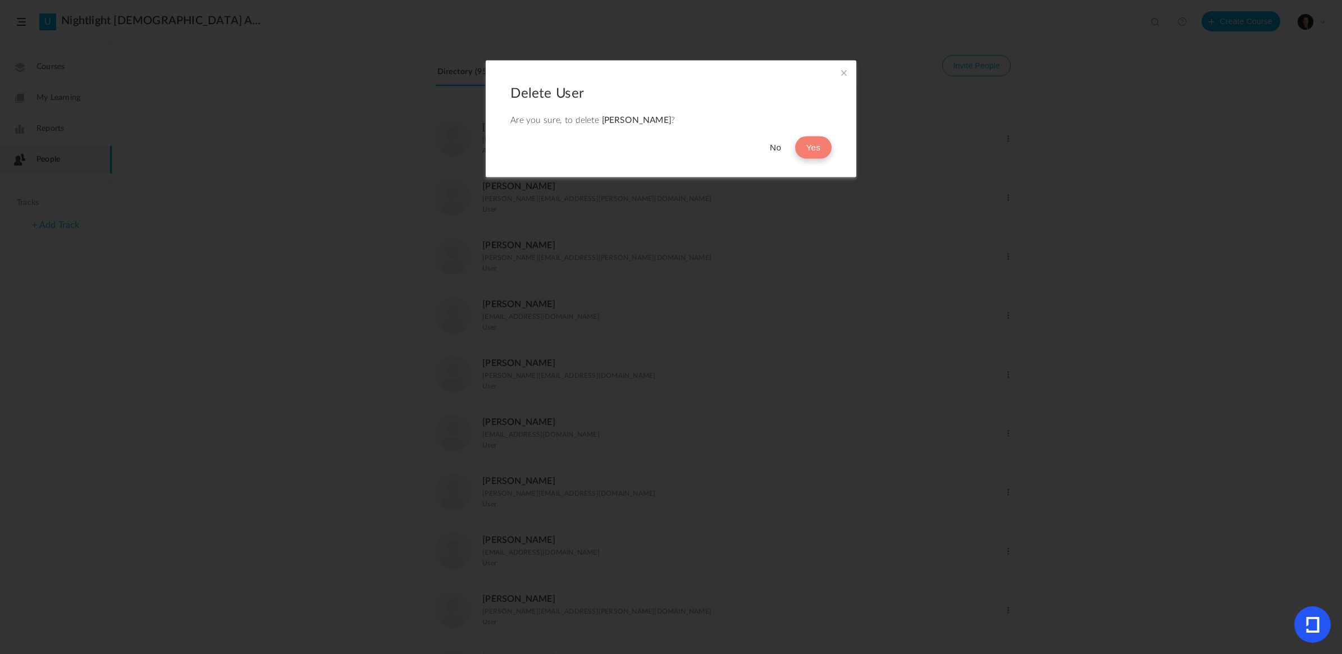
click at [813, 149] on button "Yes" at bounding box center [813, 147] width 37 height 22
click at [843, 70] on span at bounding box center [844, 72] width 12 height 12
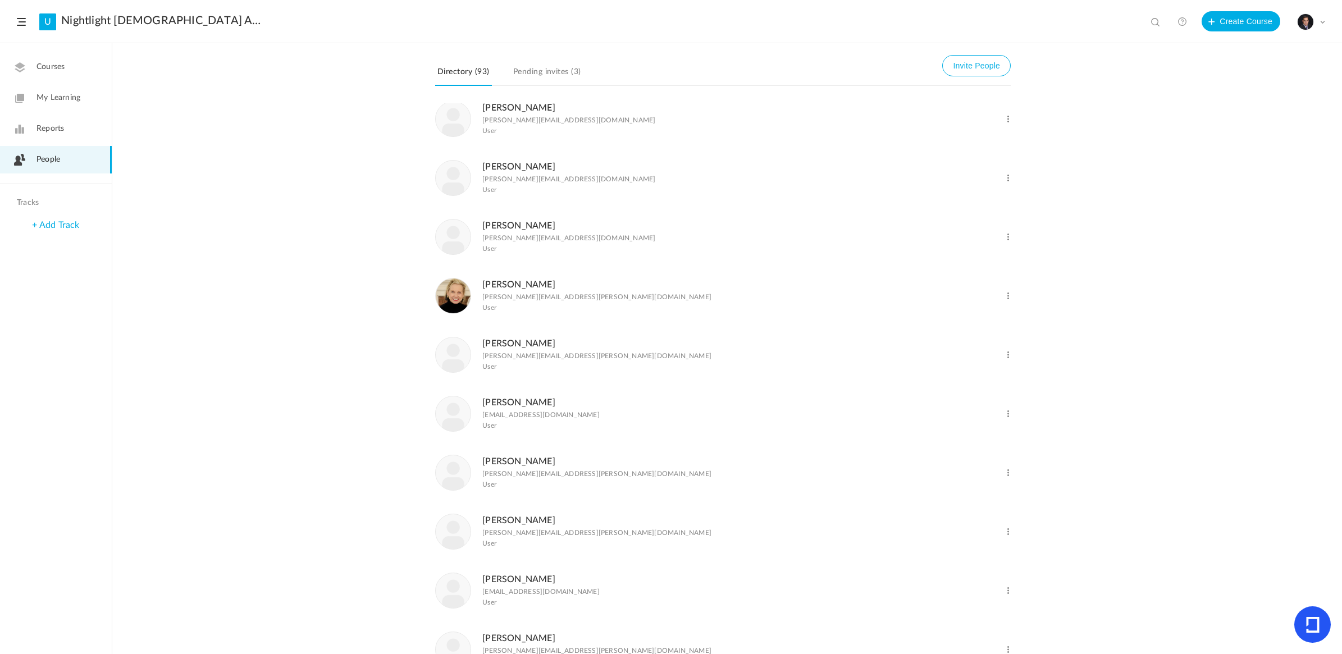
scroll to position [4213, 0]
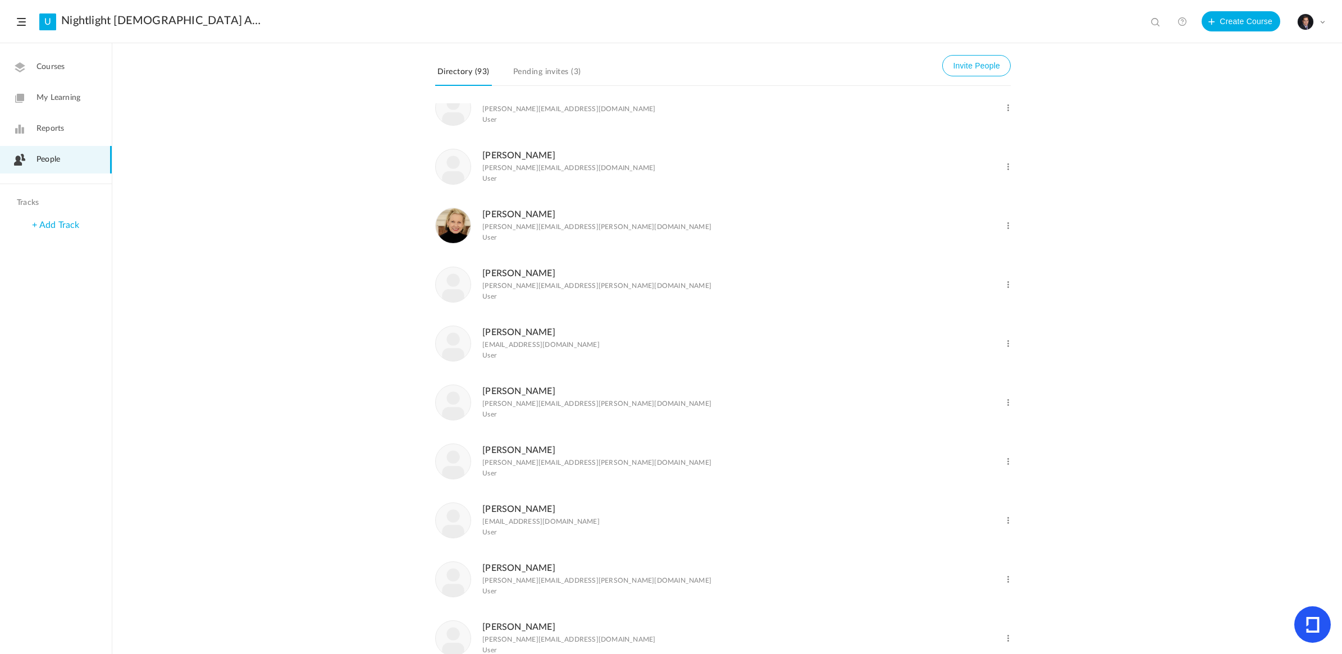
click at [1007, 172] on span at bounding box center [1008, 167] width 11 height 11
click at [959, 223] on link "Delete User" at bounding box center [971, 212] width 83 height 21
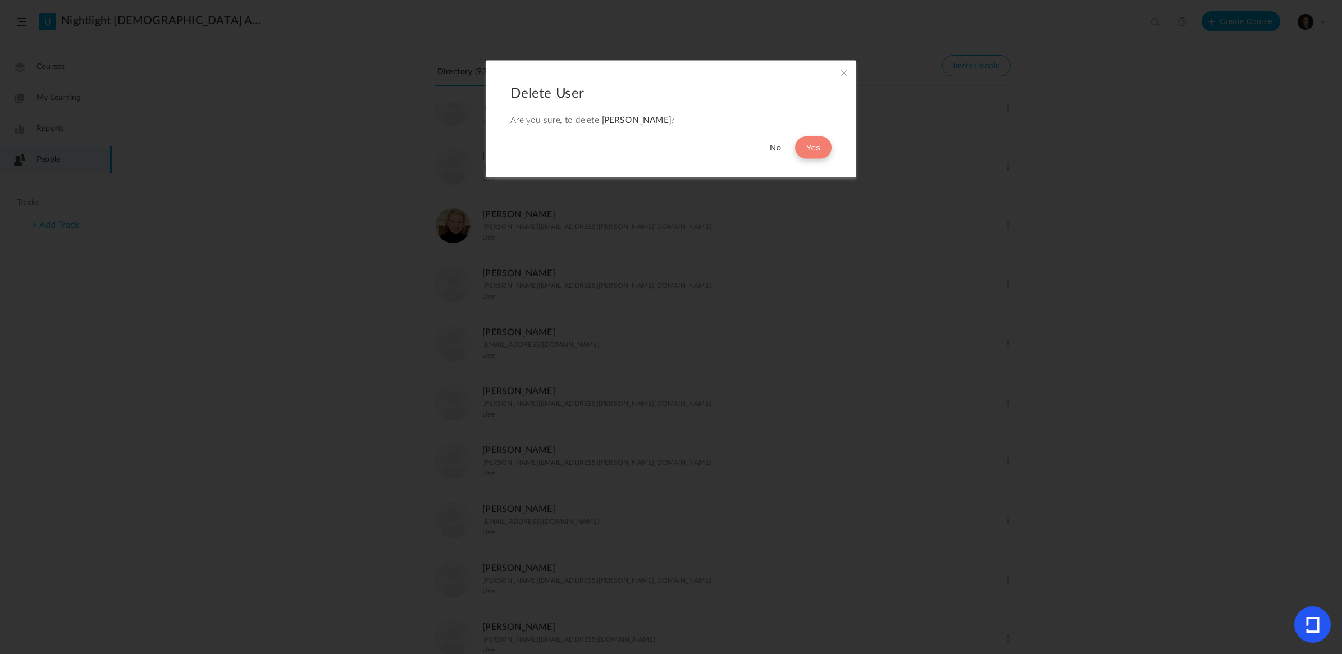
click at [813, 148] on button "Yes" at bounding box center [813, 147] width 37 height 22
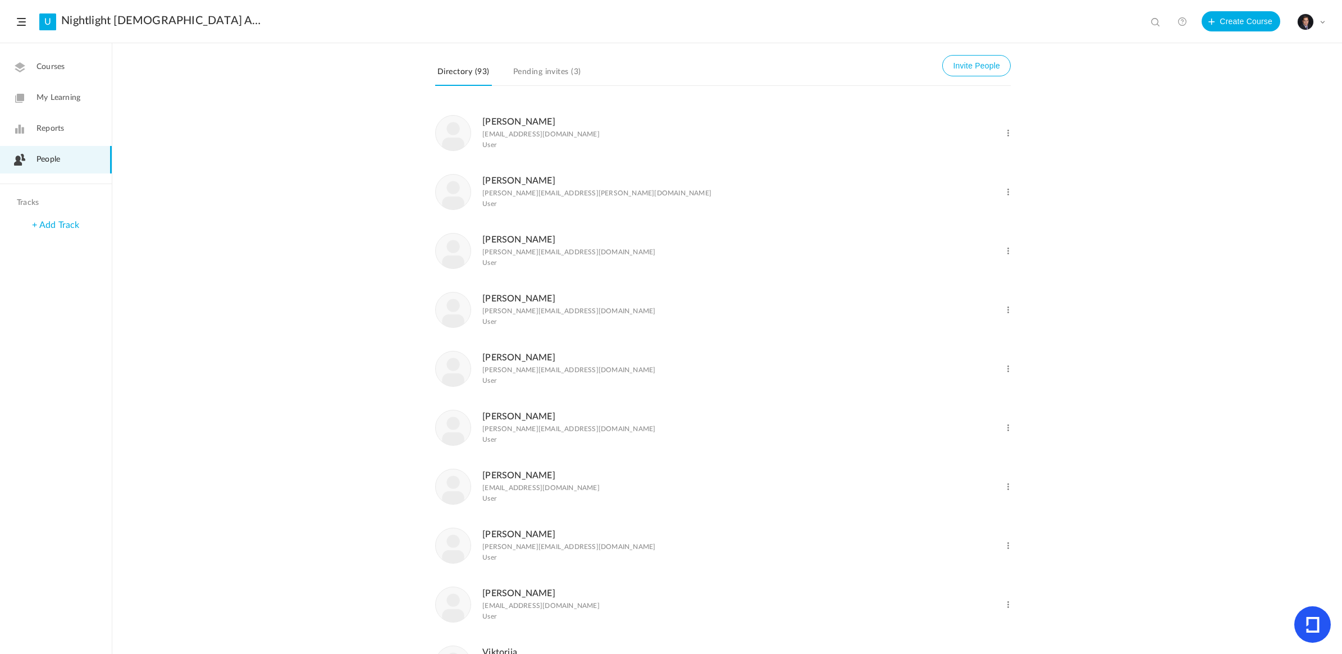
scroll to position [4564, 0]
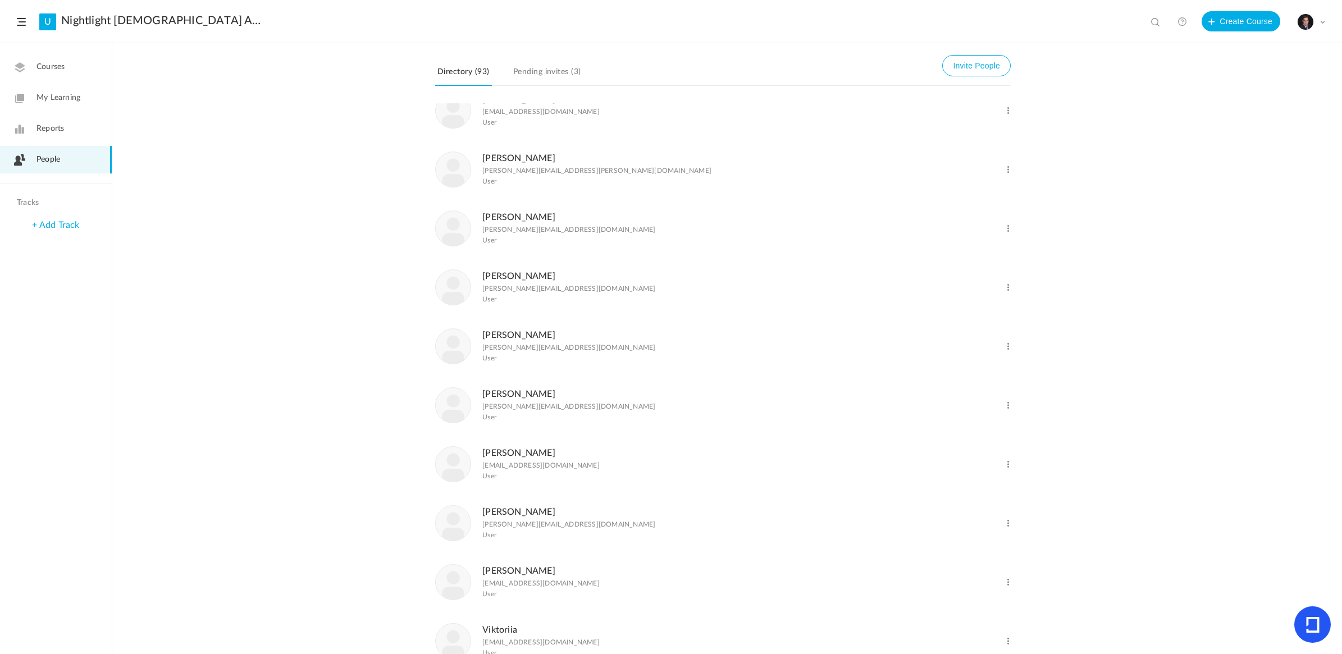
click at [1006, 175] on span at bounding box center [1008, 170] width 11 height 11
click at [953, 226] on link "Delete User" at bounding box center [971, 215] width 83 height 21
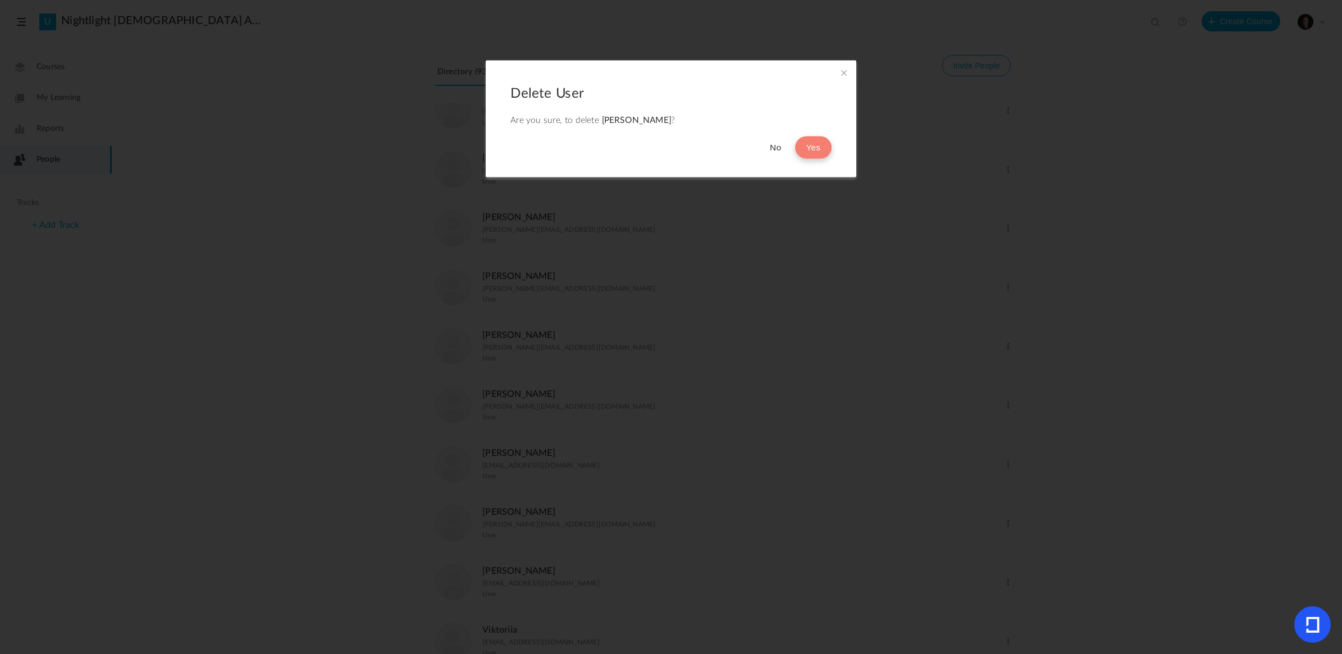
click at [817, 152] on button "Yes" at bounding box center [813, 147] width 37 height 22
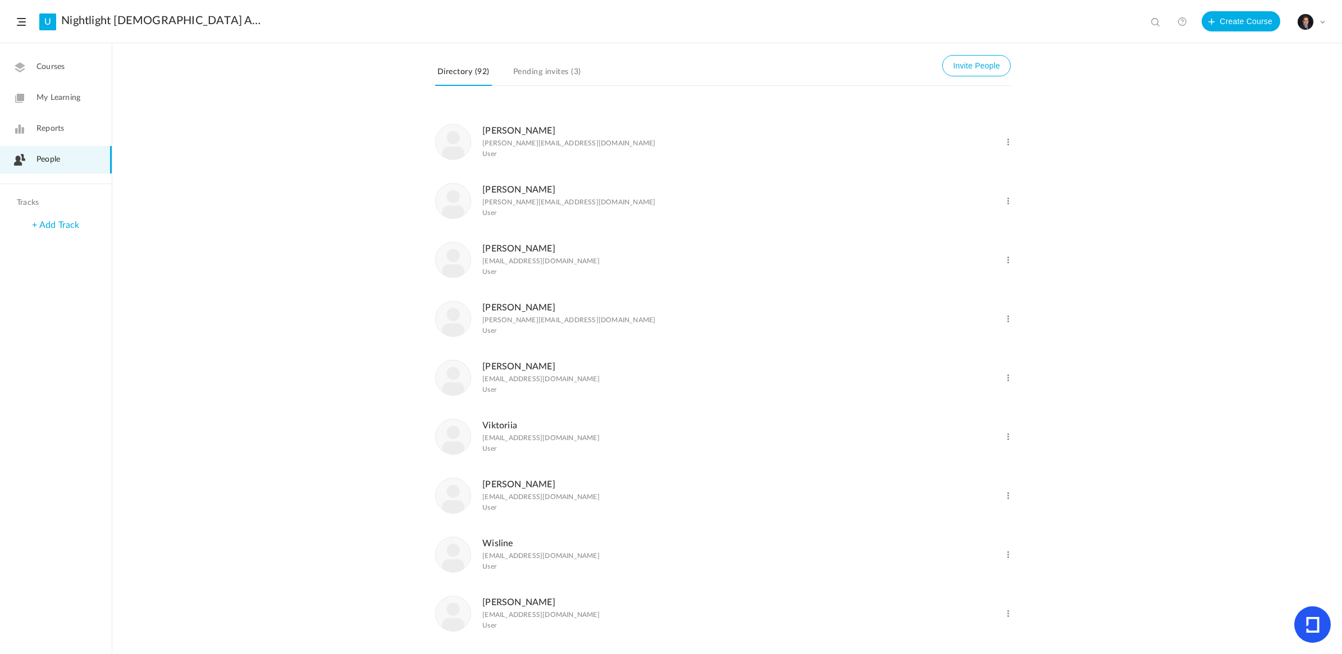
scroll to position [641, 0]
click at [958, 63] on button "Invite People" at bounding box center [977, 65] width 69 height 21
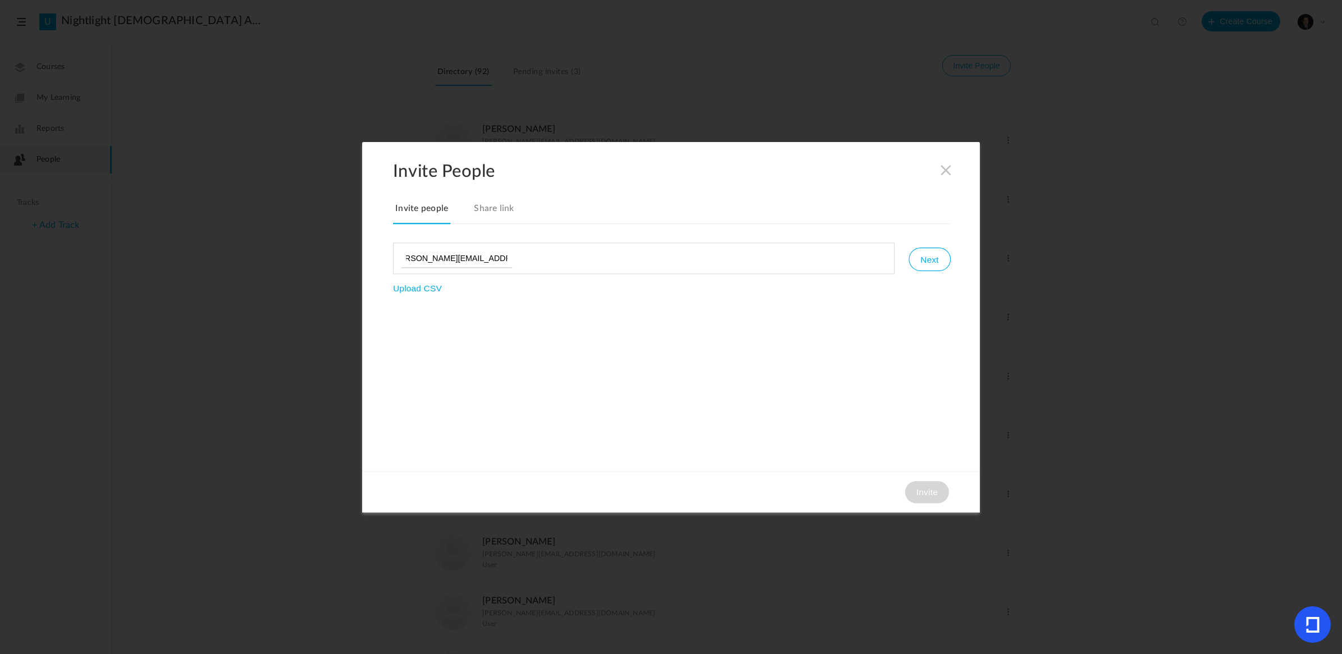
scroll to position [0, 17]
type input "[PERSON_NAME][EMAIL_ADDRESS][PERSON_NAME][DOMAIN_NAME]"
click at [933, 253] on button "Next" at bounding box center [930, 260] width 42 height 24
click at [923, 497] on button "Invite" at bounding box center [927, 492] width 44 height 22
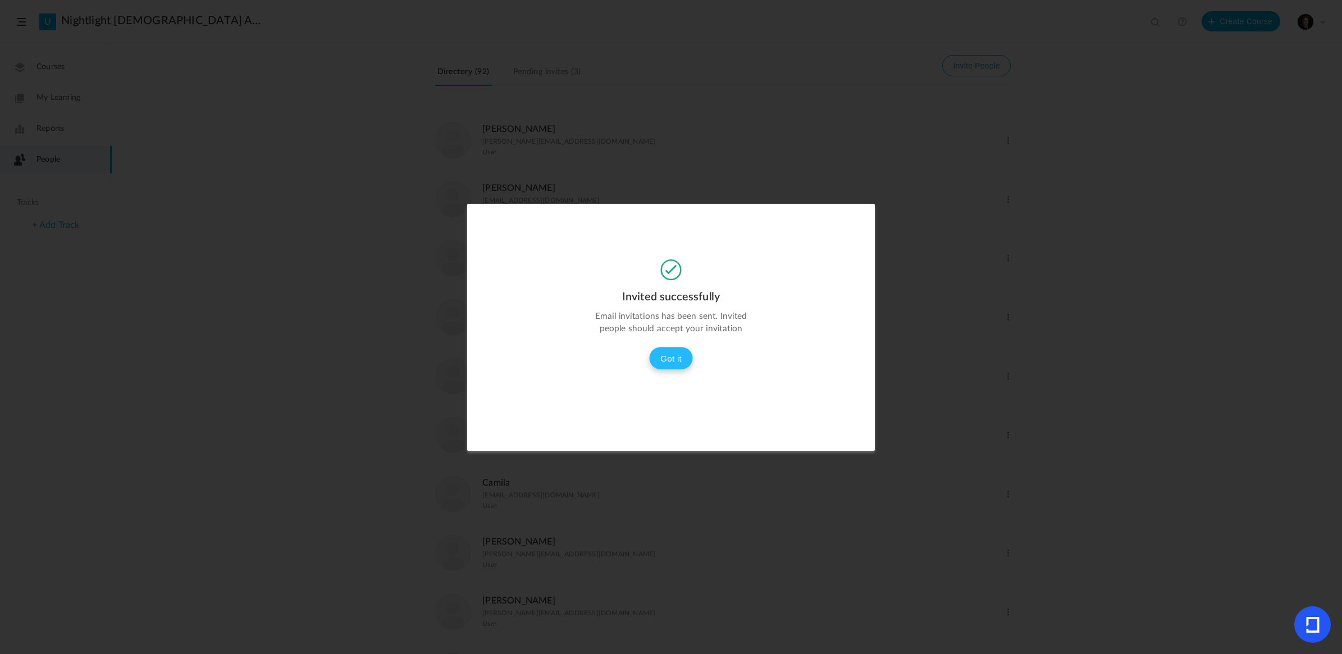
click at [672, 354] on button "Got it" at bounding box center [671, 358] width 44 height 22
